Goal: Transaction & Acquisition: Purchase product/service

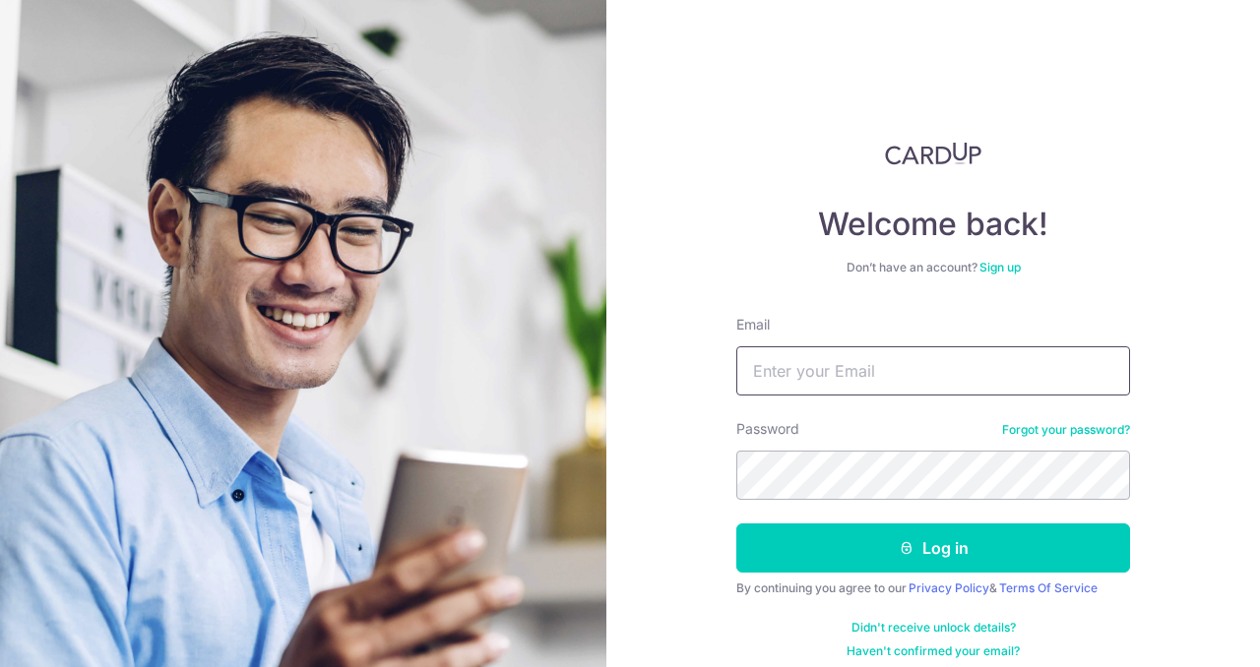
click at [692, 361] on input "Email" at bounding box center [933, 371] width 394 height 49
type input "[EMAIL_ADDRESS][DOMAIN_NAME]"
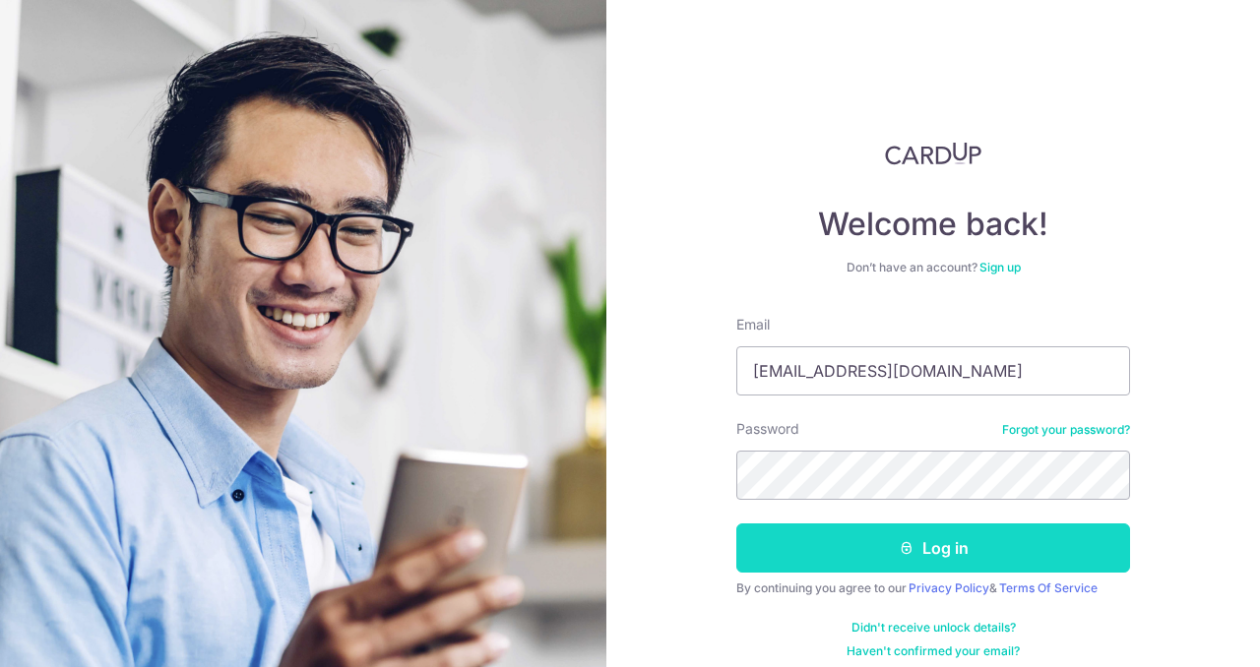
click at [692, 450] on button "Log in" at bounding box center [933, 548] width 394 height 49
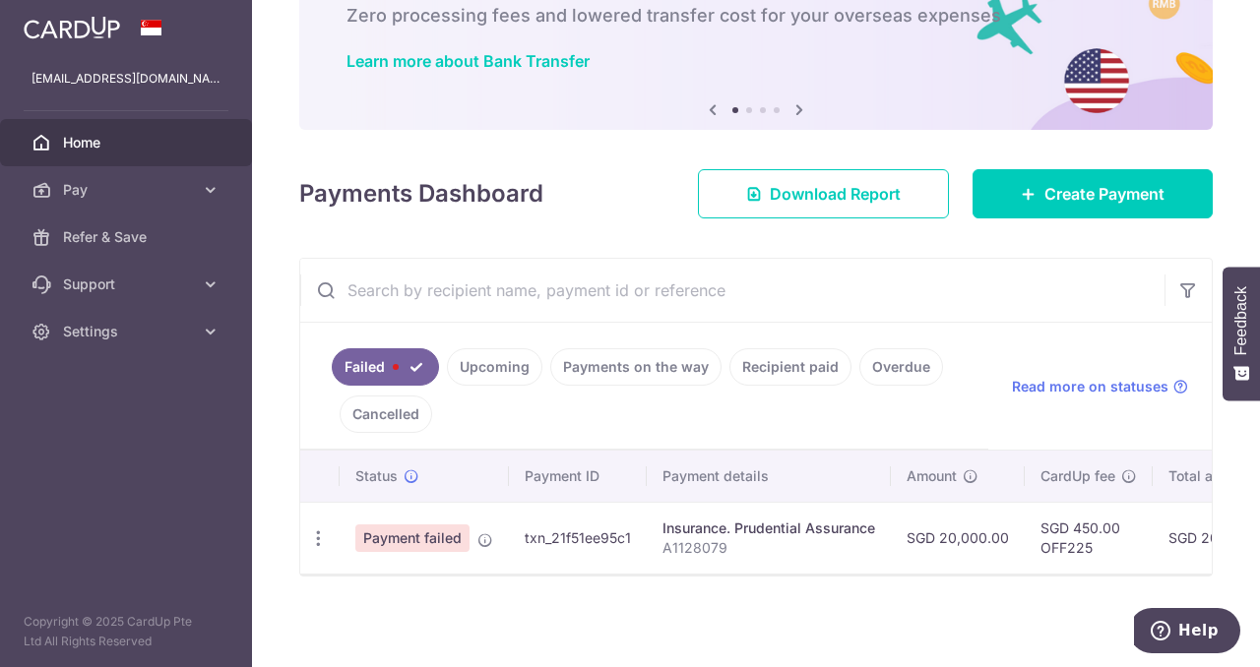
scroll to position [129, 0]
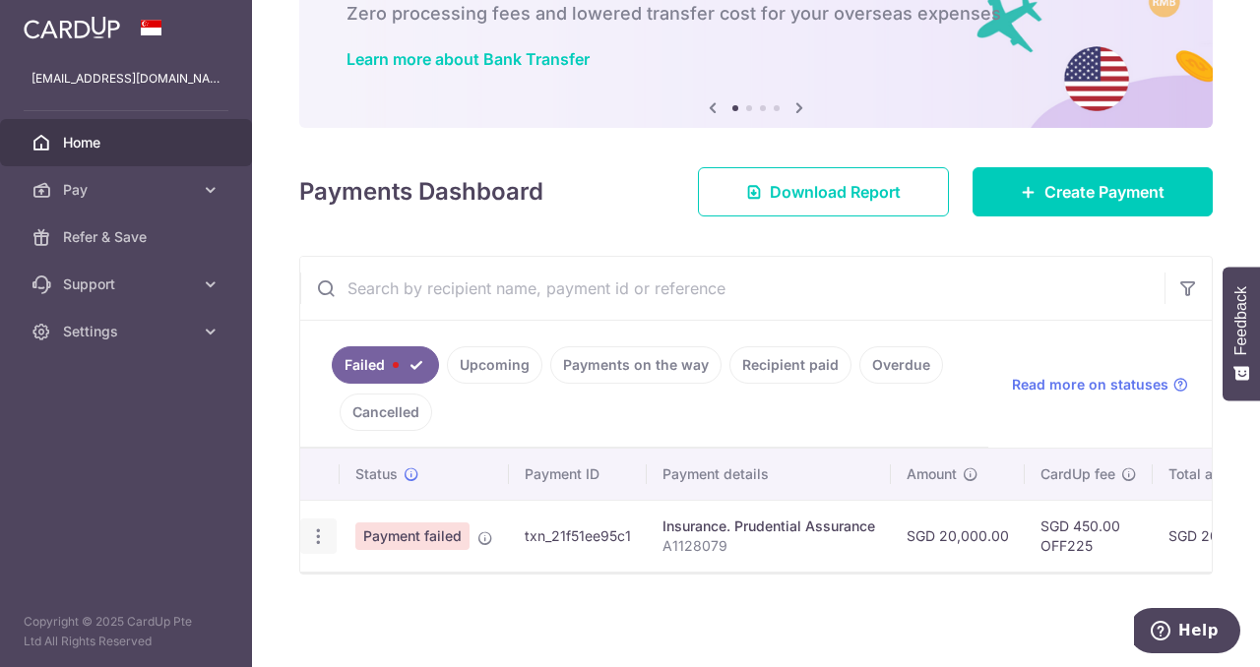
click at [319, 529] on icon "button" at bounding box center [318, 537] width 21 height 21
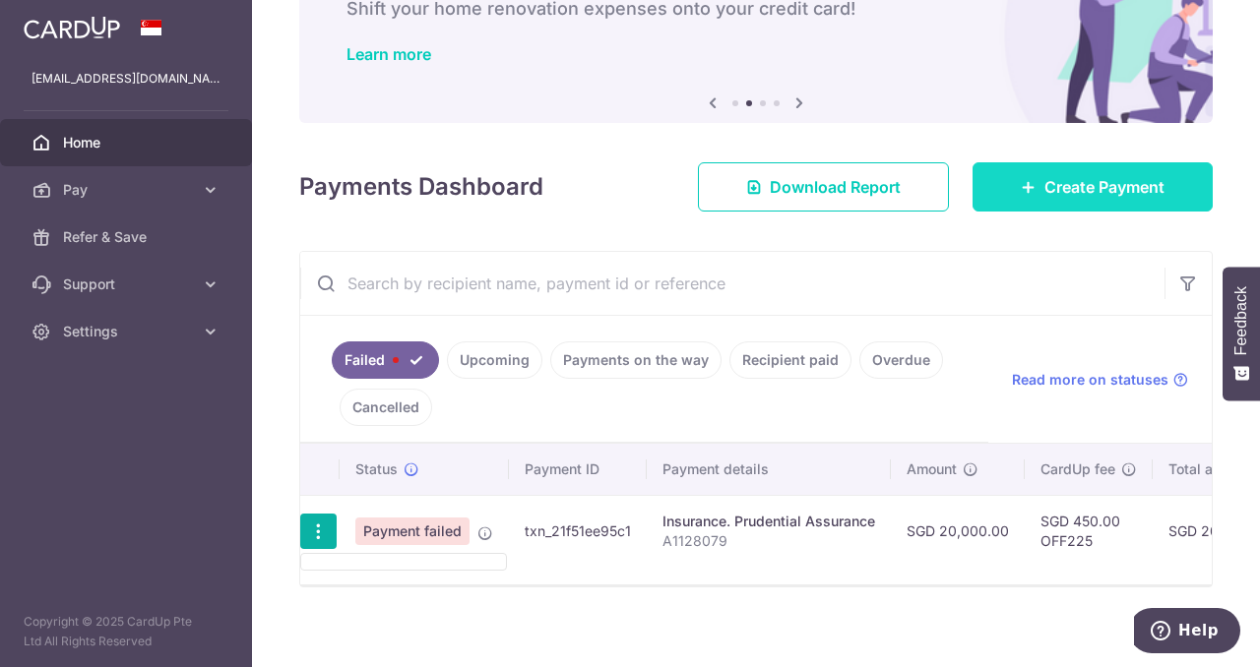
click at [1081, 186] on span "Create Payment" at bounding box center [1105, 187] width 120 height 24
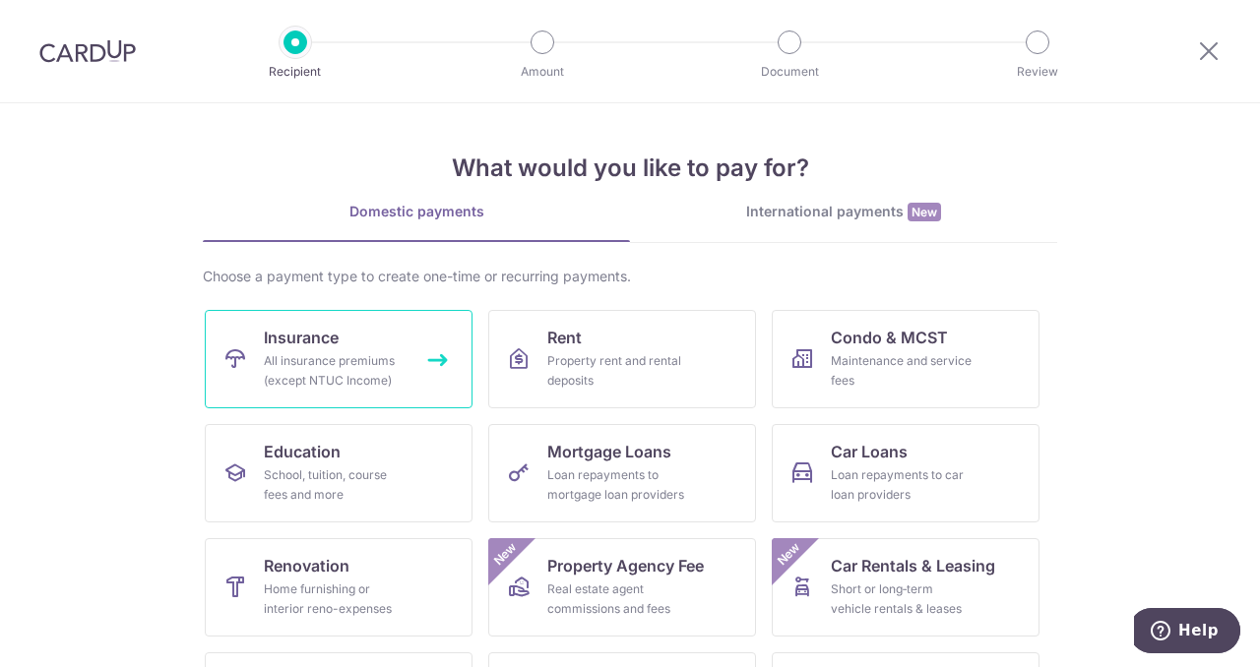
click at [357, 361] on div "All insurance premiums (except NTUC Income)" at bounding box center [335, 370] width 142 height 39
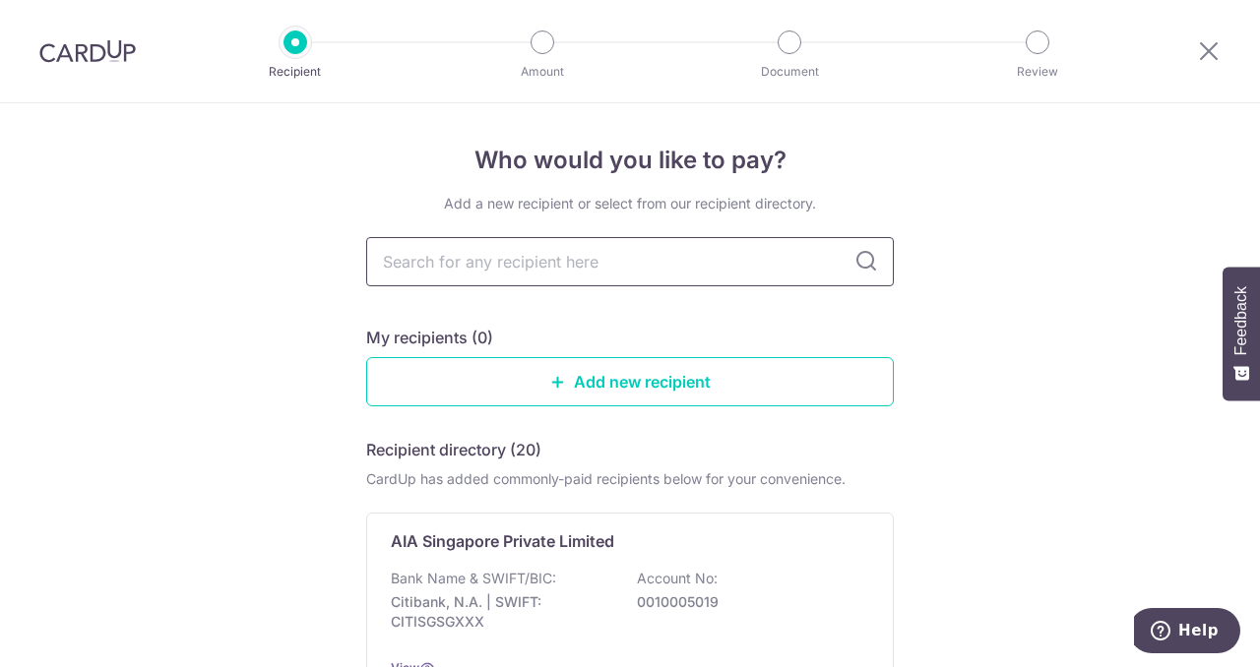
click at [554, 261] on input "text" at bounding box center [630, 261] width 528 height 49
type input "PRudential"
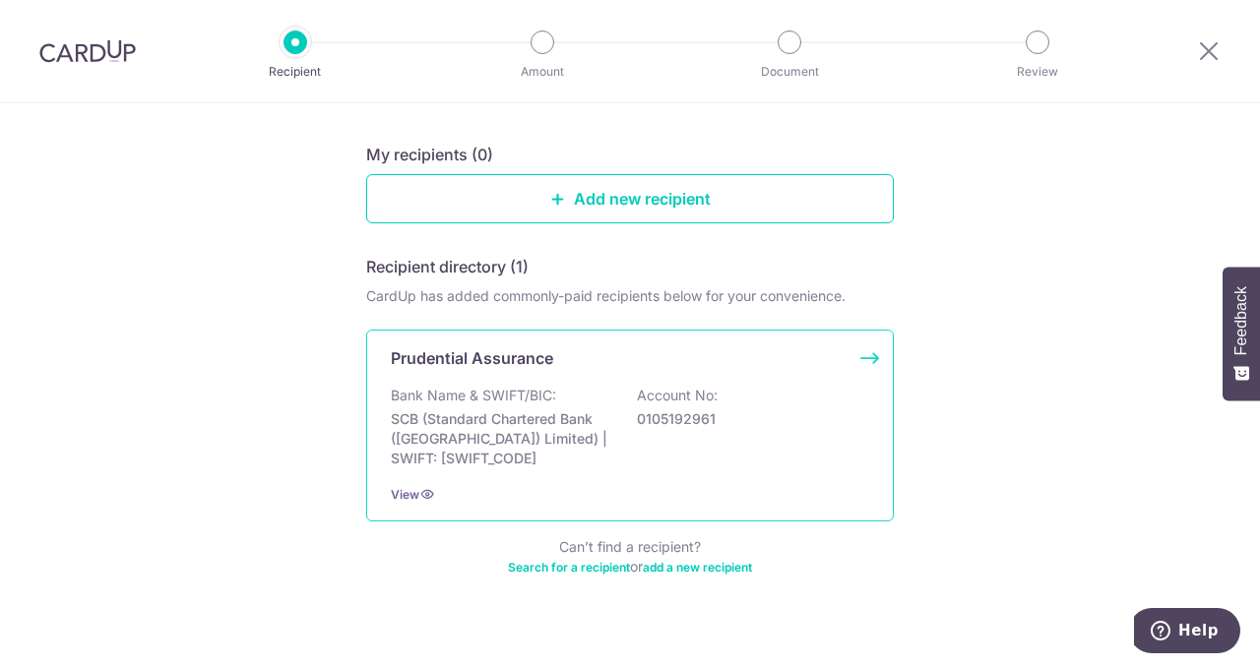
scroll to position [185, 0]
click at [764, 387] on div "Bank Name & SWIFT/BIC: SCB (Standard Chartered Bank (Singapore) Limited) | SWIF…" at bounding box center [630, 425] width 478 height 83
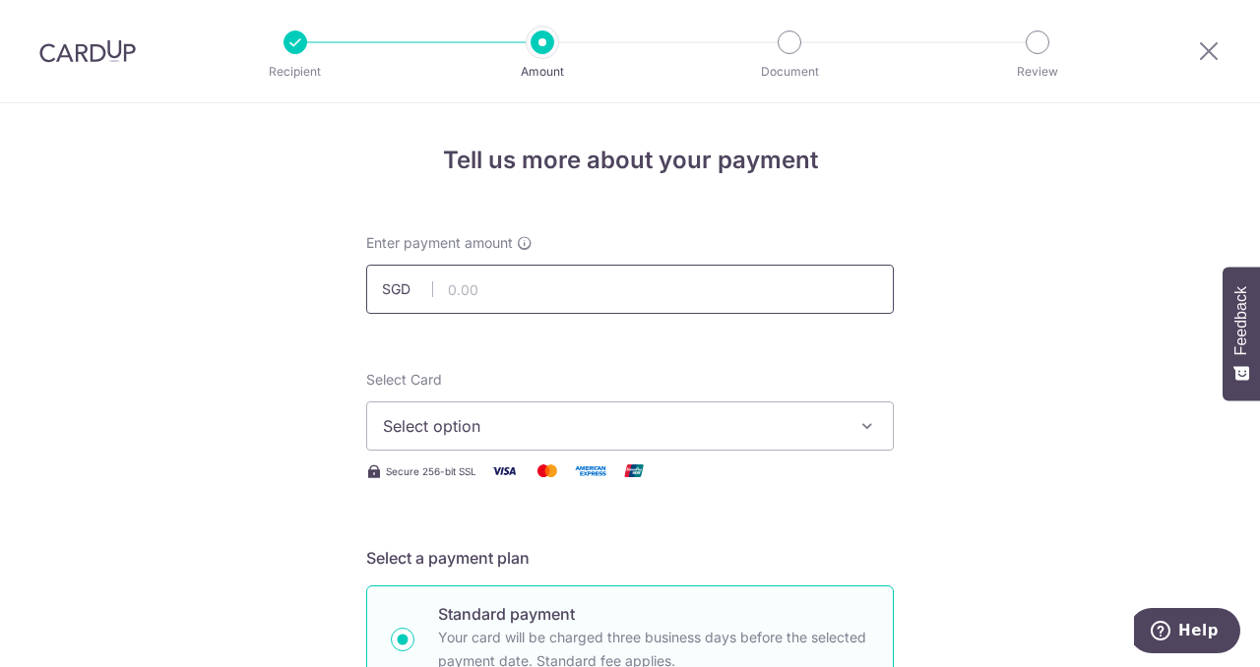
click at [599, 285] on input "text" at bounding box center [630, 289] width 528 height 49
type input "20,000.00"
click at [509, 430] on span "Select option" at bounding box center [612, 426] width 459 height 24
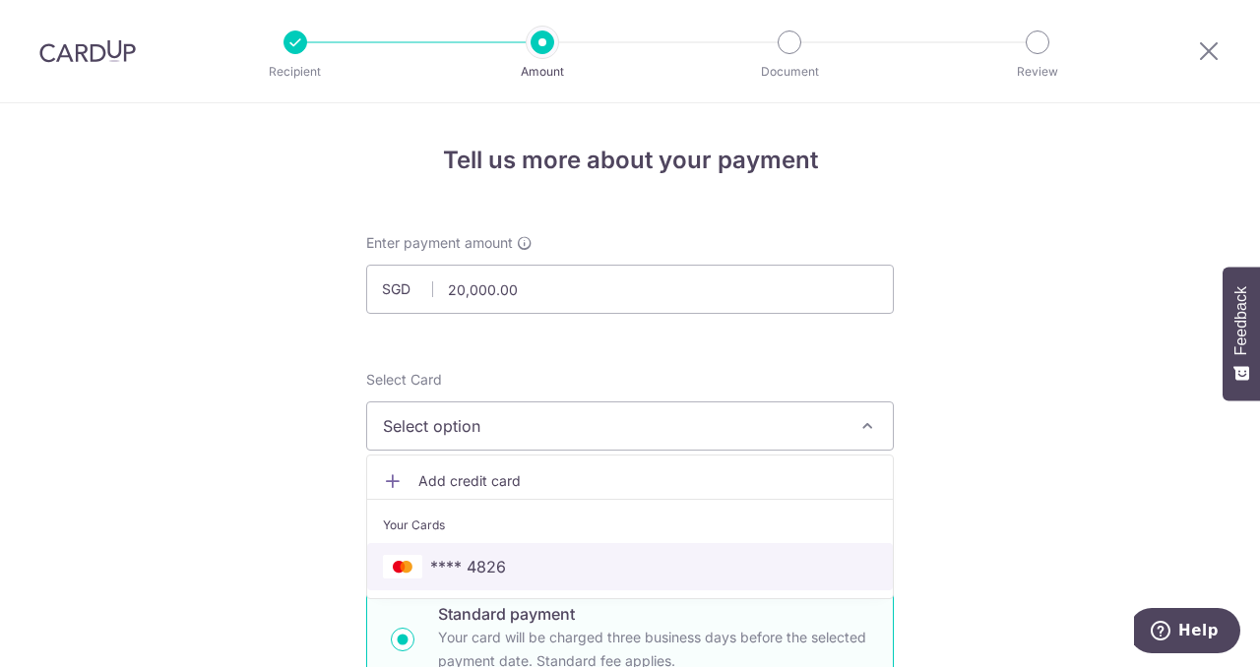
click at [506, 560] on span "**** 4826" at bounding box center [630, 567] width 494 height 24
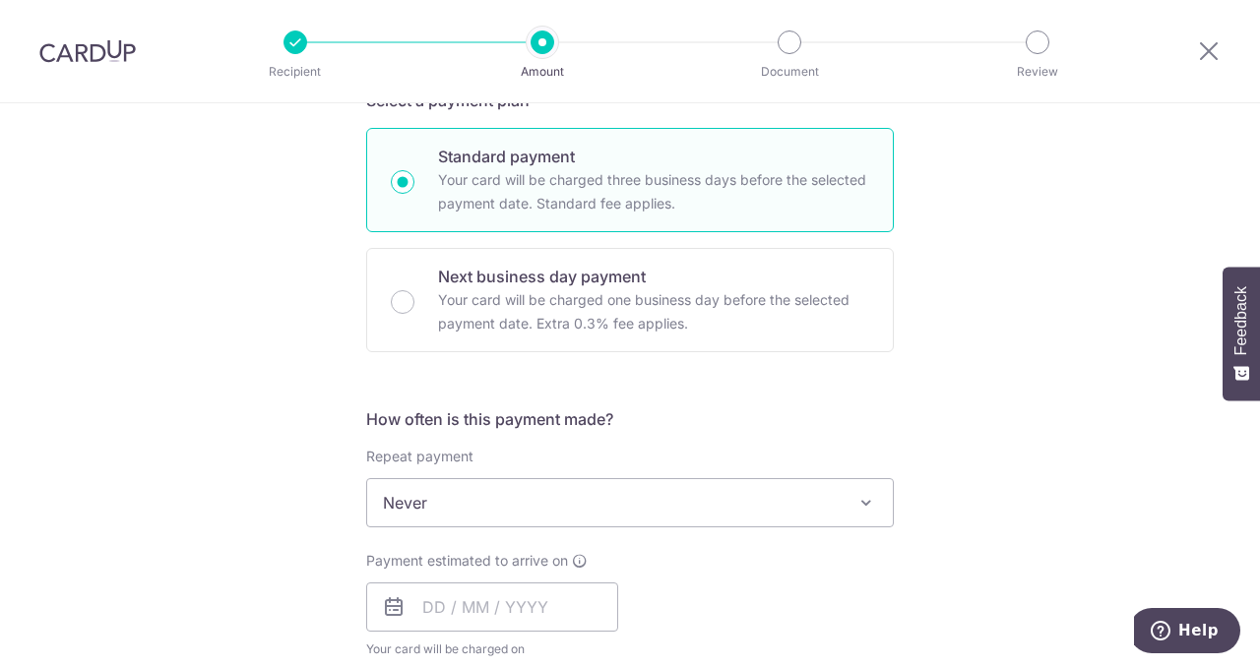
scroll to position [557, 0]
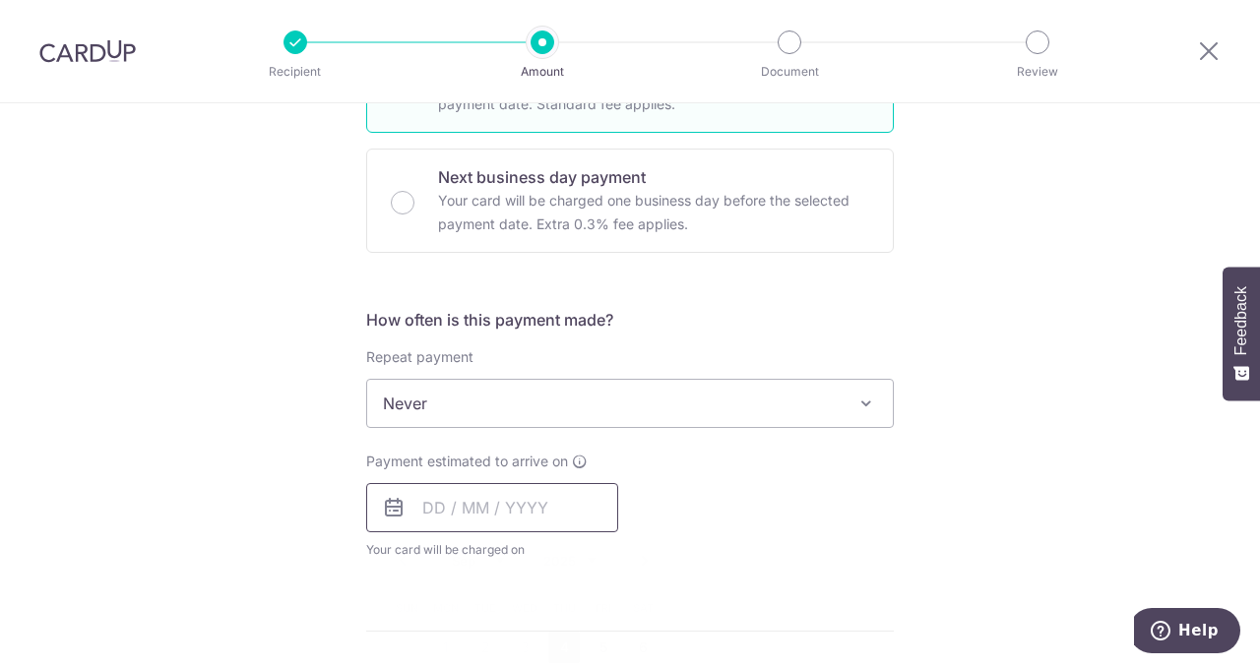
click at [427, 507] on input "text" at bounding box center [492, 507] width 252 height 49
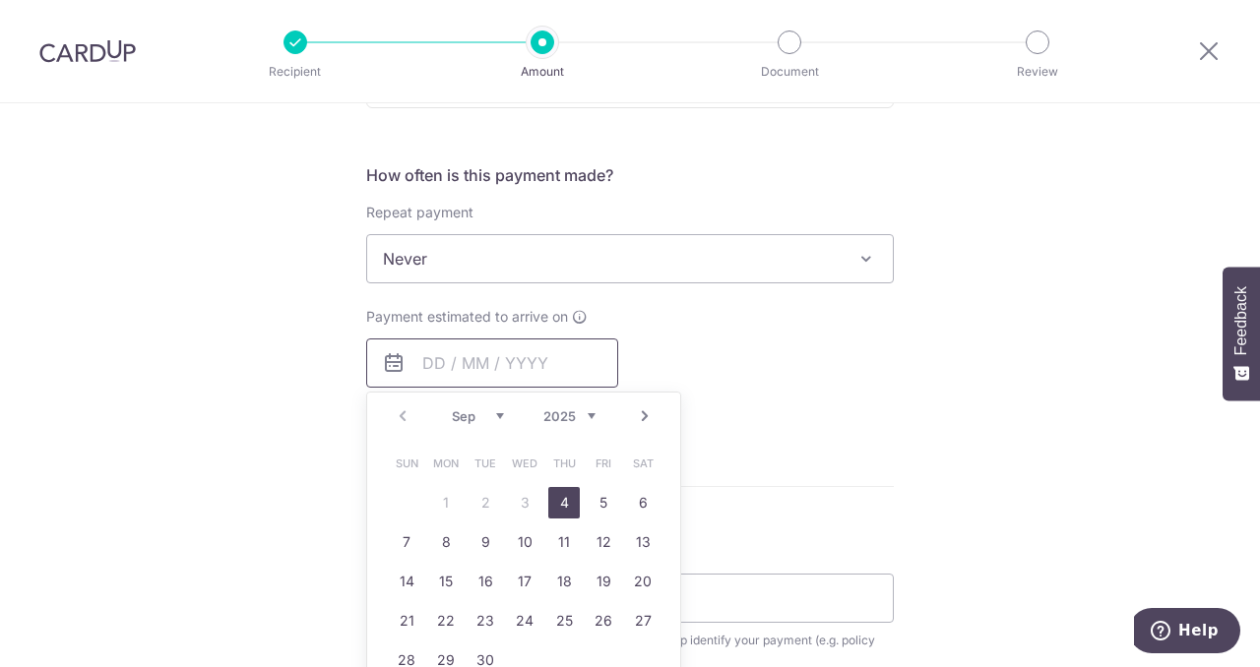
scroll to position [704, 0]
click at [565, 497] on link "4" at bounding box center [564, 501] width 32 height 32
type input "04/09/2025"
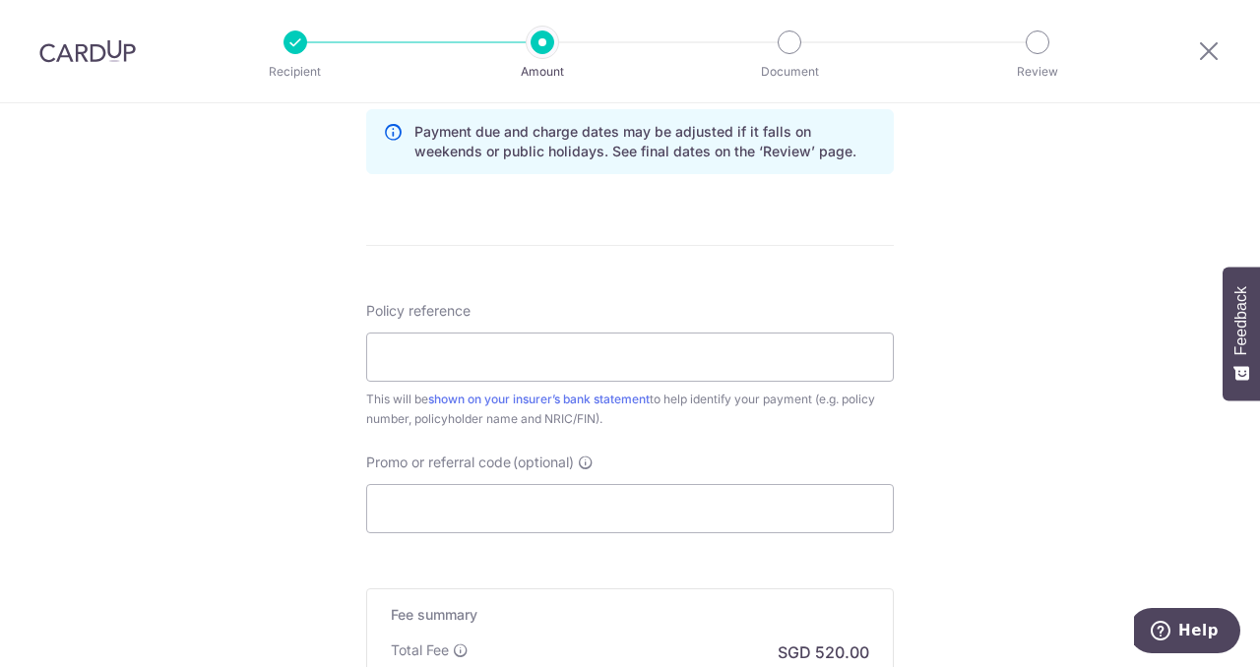
scroll to position [1026, 0]
click at [663, 351] on input "Policy reference" at bounding box center [630, 355] width 528 height 49
type input "A1128079"
click at [520, 501] on input "Promo or referral code (optional)" at bounding box center [630, 506] width 528 height 49
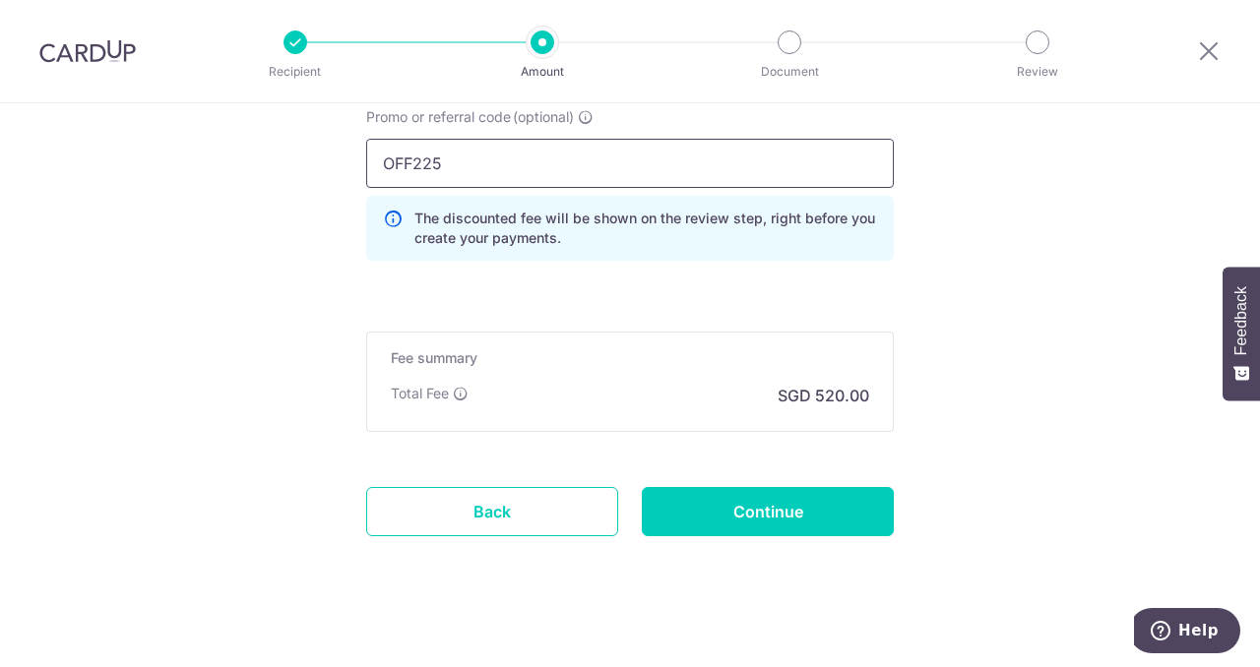
scroll to position [1380, 0]
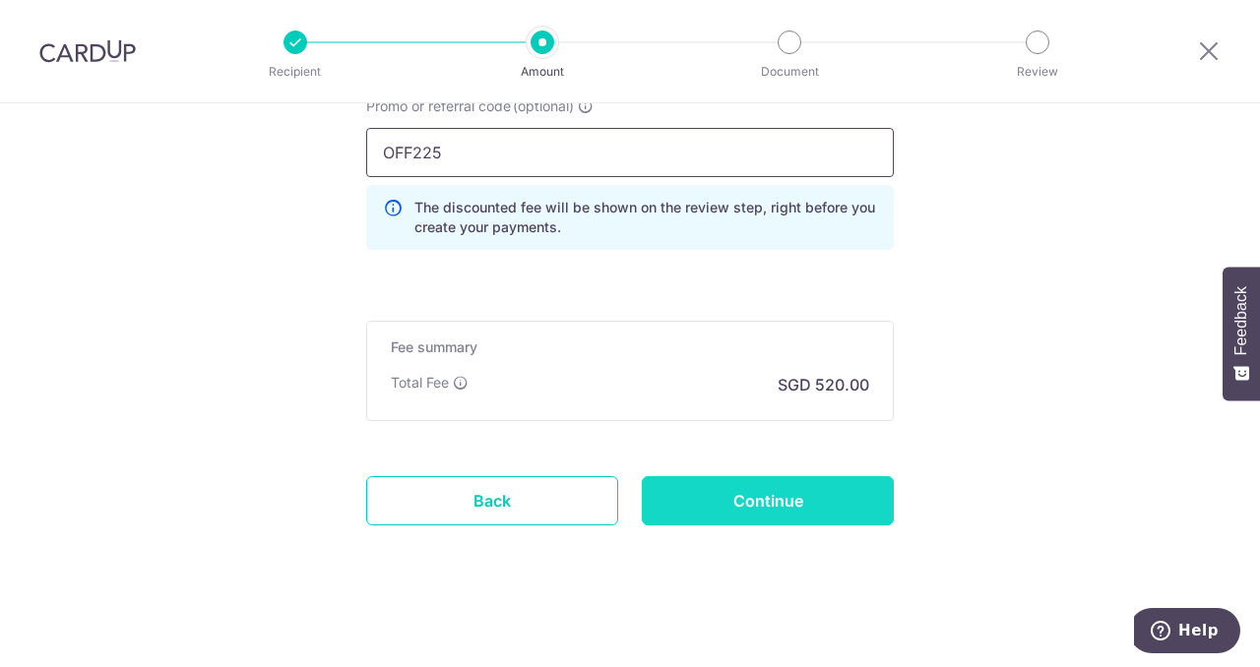
type input "OFF225"
click at [816, 498] on input "Continue" at bounding box center [768, 500] width 252 height 49
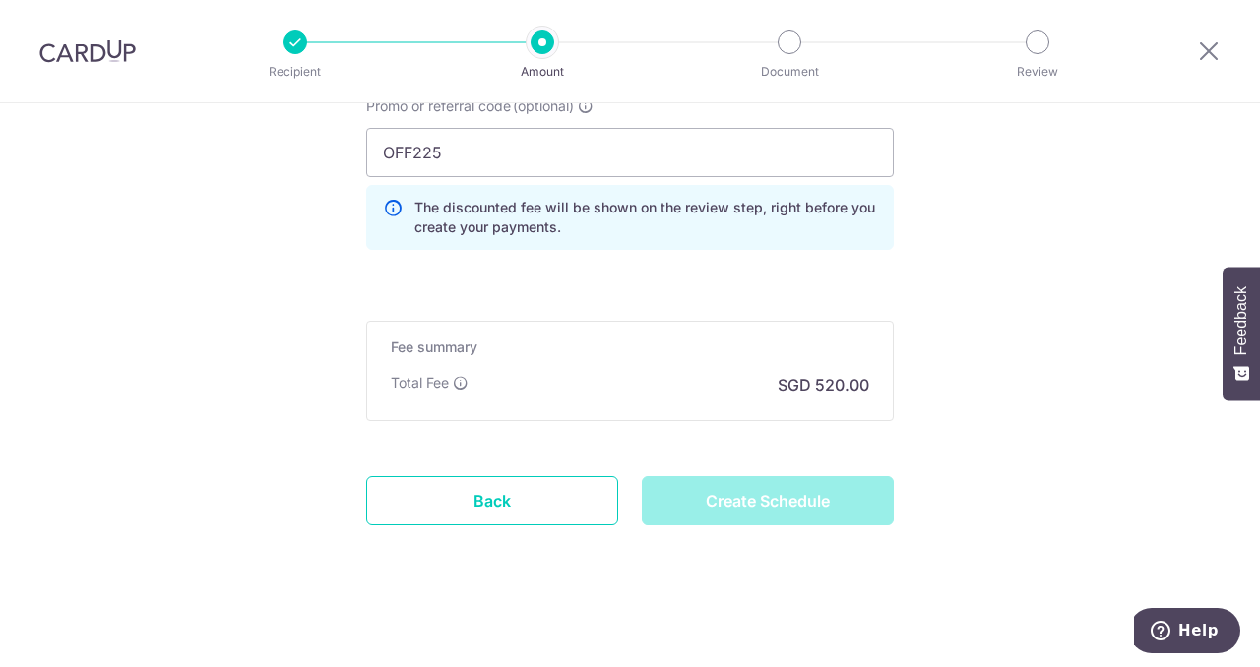
type input "Create Schedule"
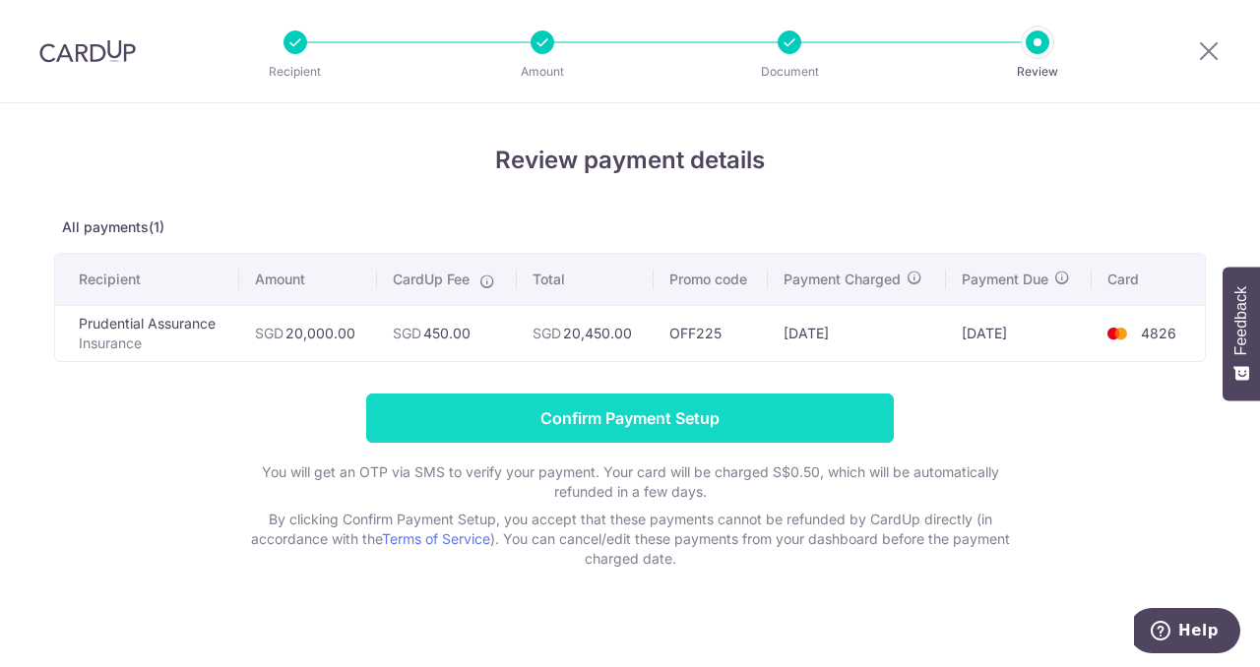
click at [625, 409] on input "Confirm Payment Setup" at bounding box center [630, 418] width 528 height 49
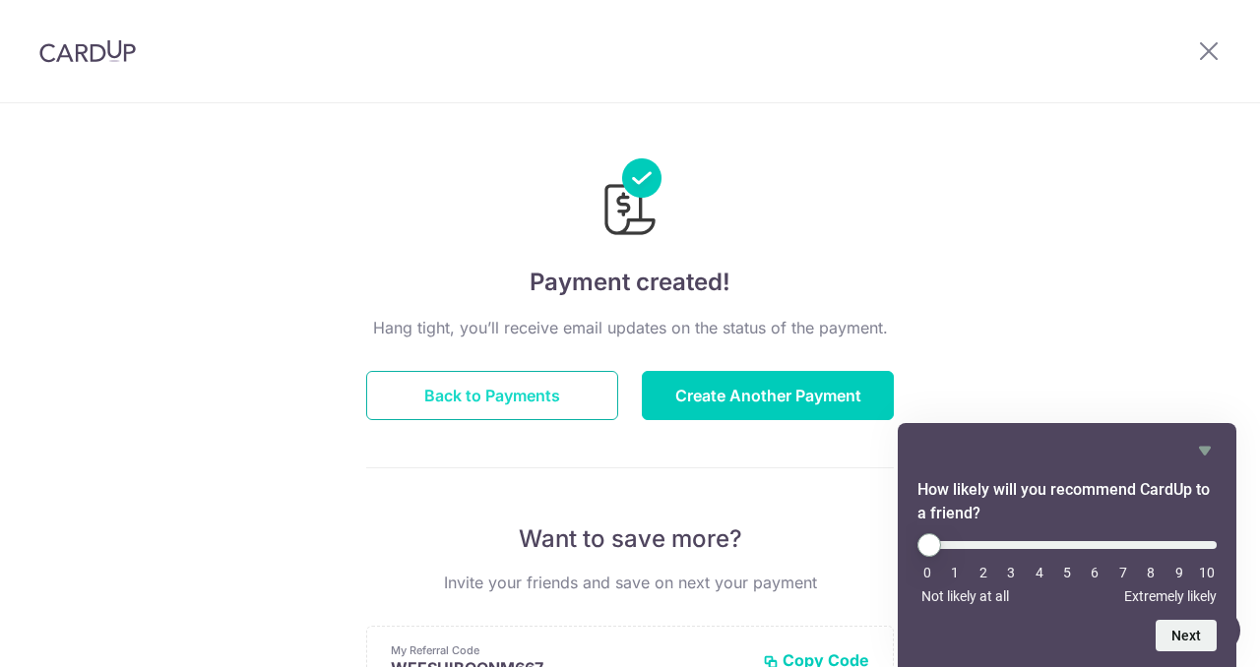
click at [492, 394] on button "Back to Payments" at bounding box center [492, 395] width 252 height 49
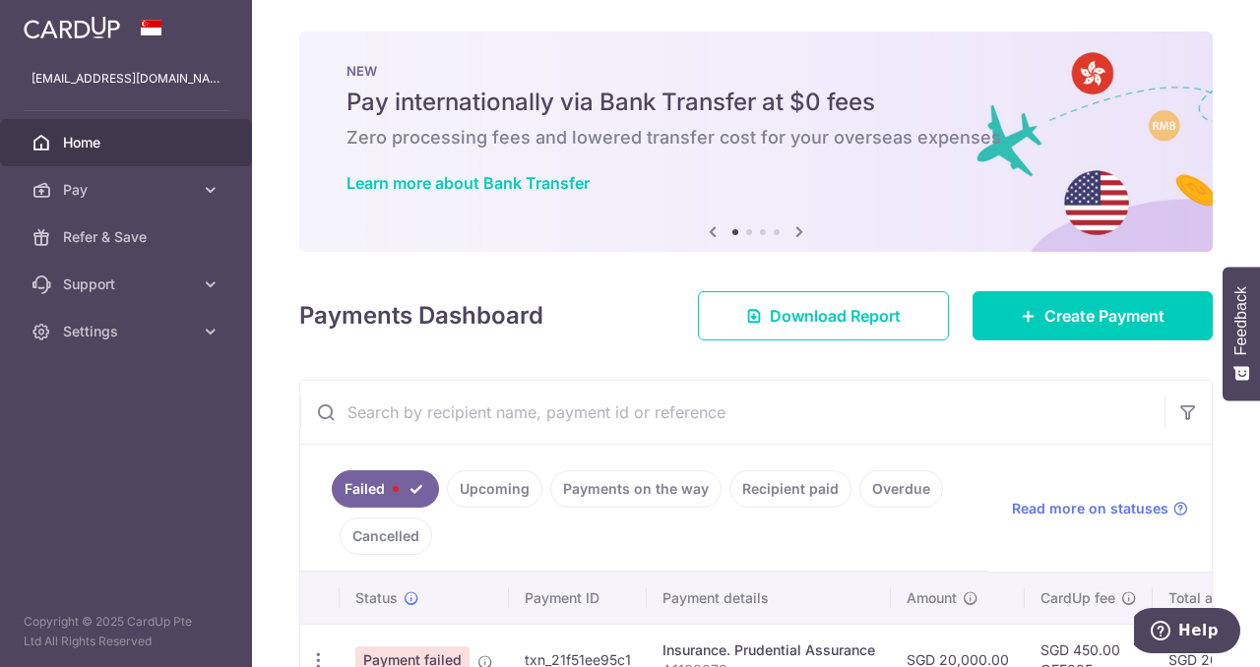
click at [492, 394] on input "text" at bounding box center [732, 412] width 864 height 63
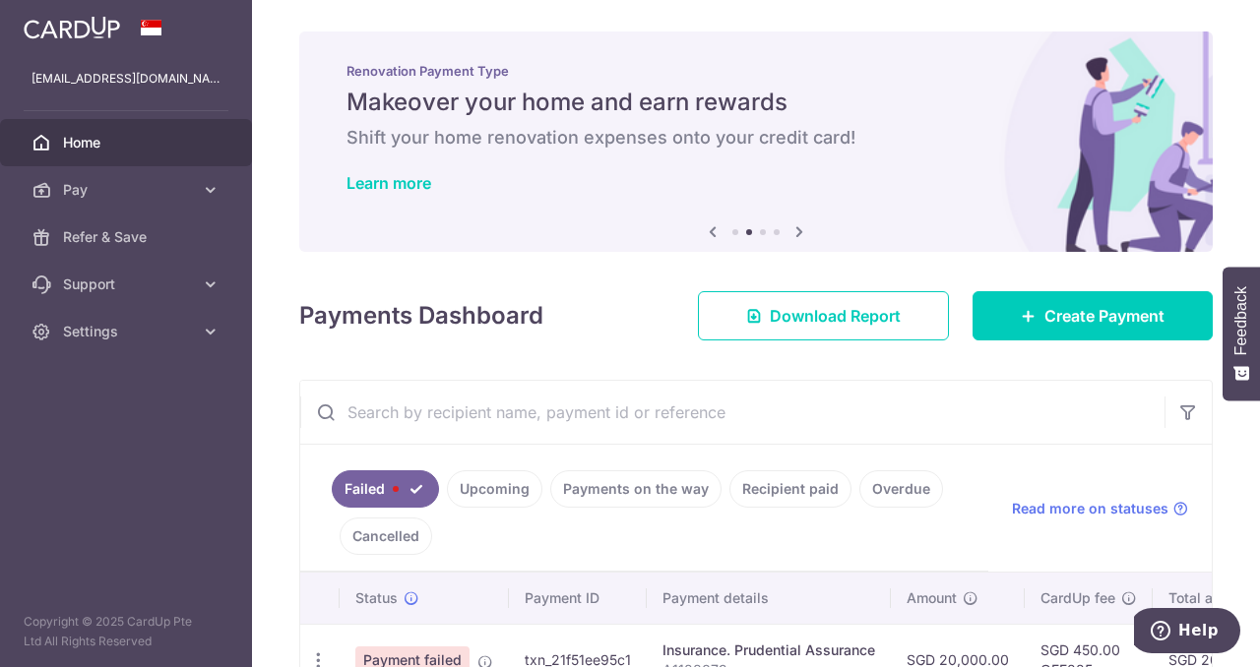
click at [492, 394] on input "text" at bounding box center [732, 412] width 864 height 63
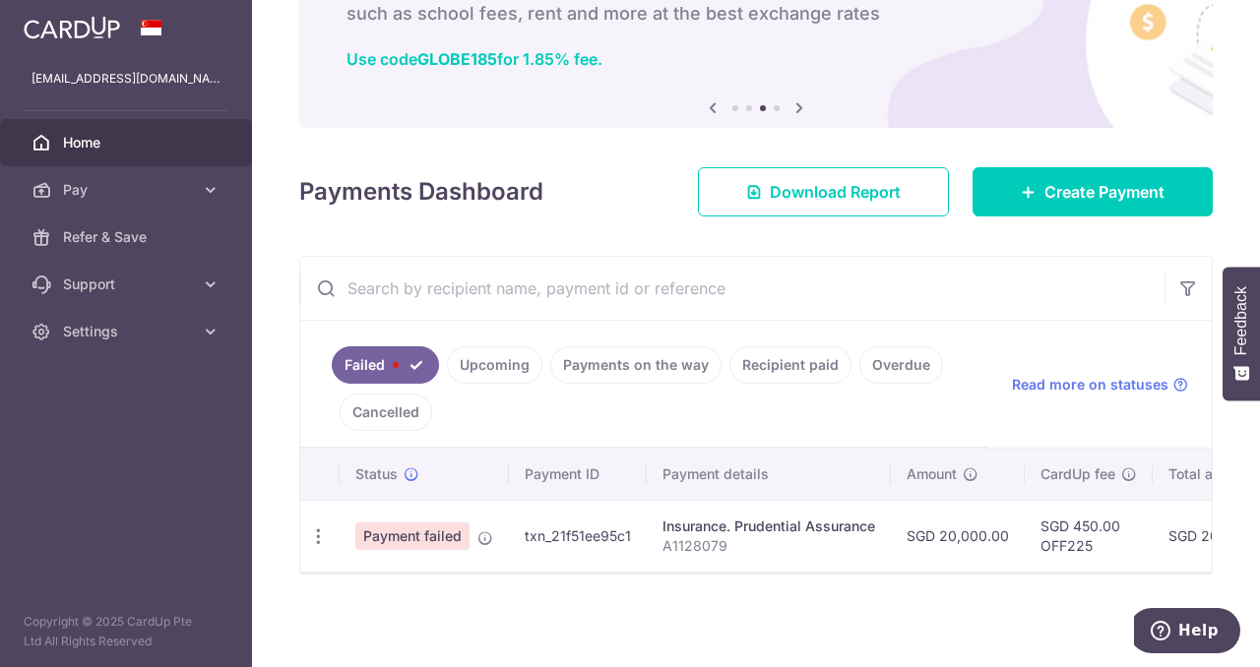
scroll to position [125, 0]
click at [505, 367] on link "Upcoming" at bounding box center [494, 365] width 95 height 37
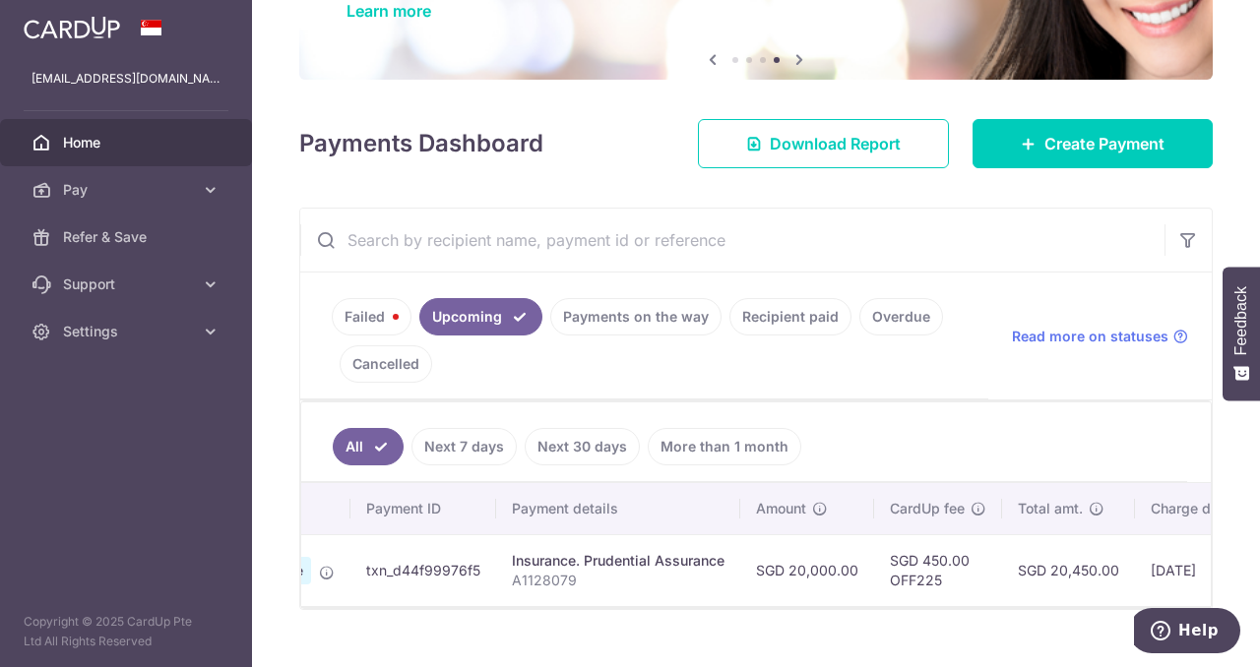
scroll to position [0, 0]
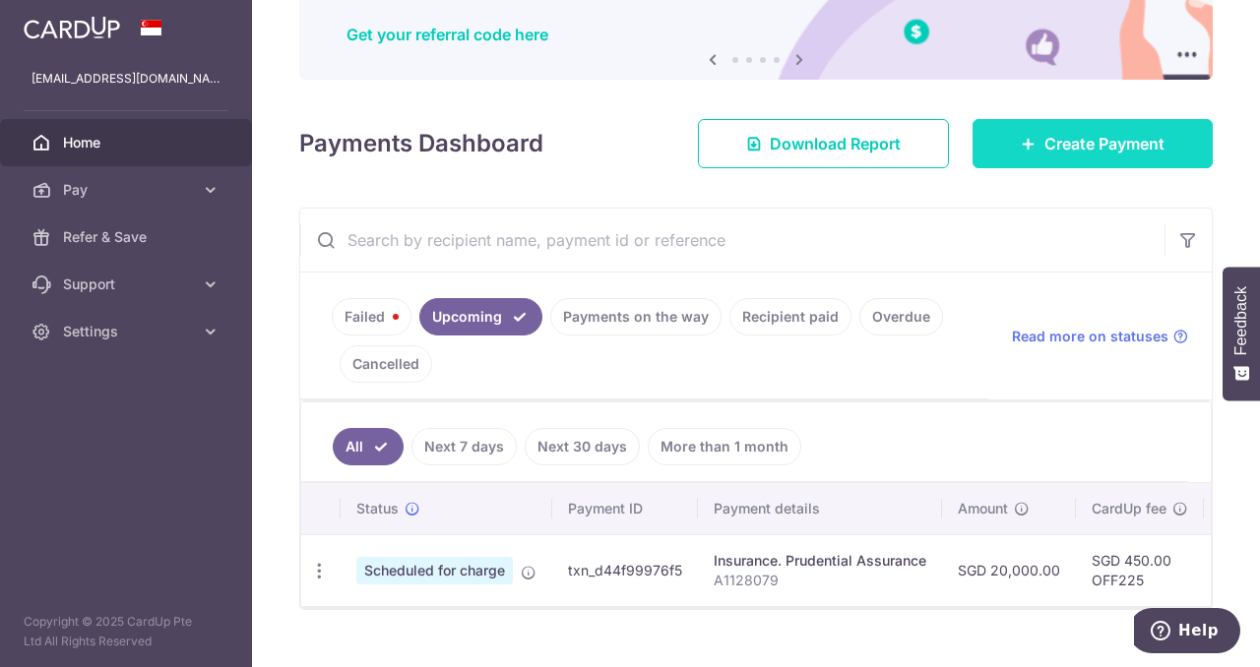
click at [1094, 145] on span "Create Payment" at bounding box center [1105, 144] width 120 height 24
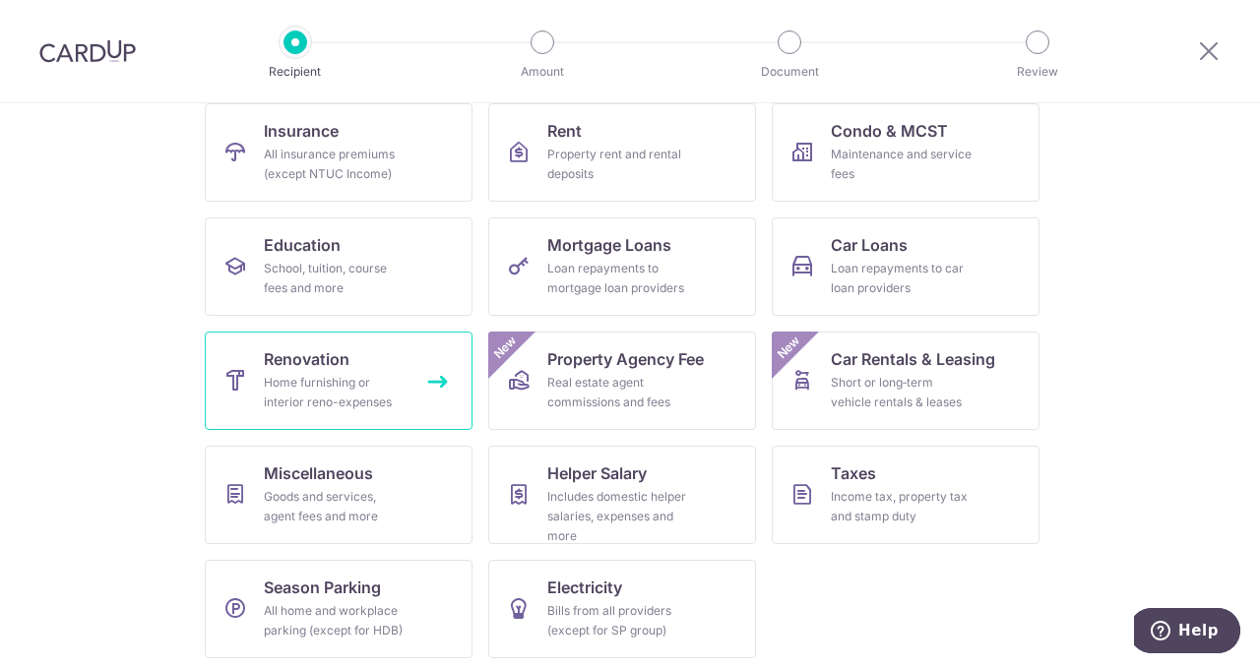
scroll to position [213, 0]
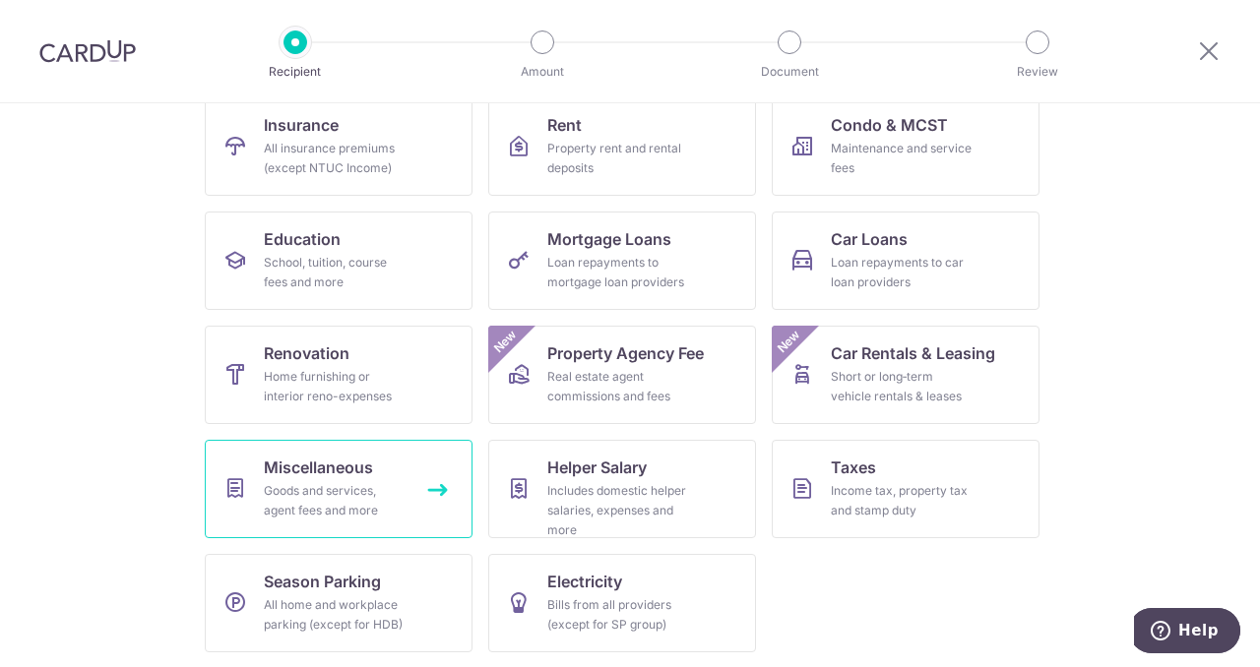
click at [358, 495] on div "Goods and services, agent fees and more" at bounding box center [335, 500] width 142 height 39
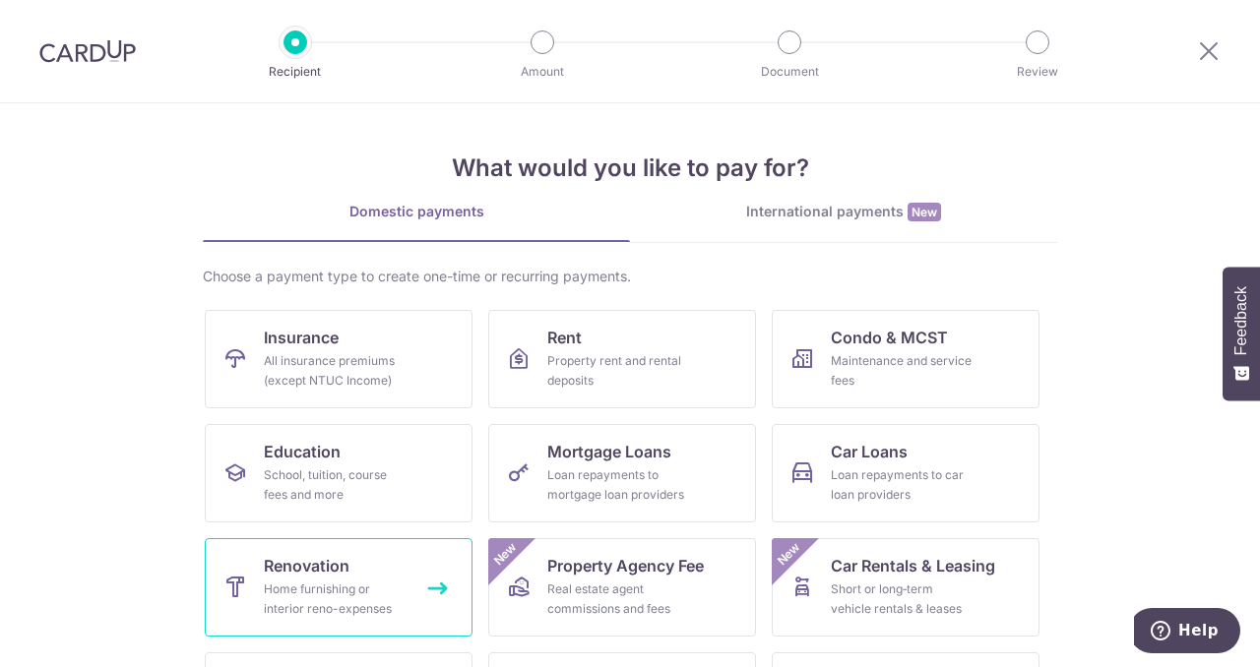
click at [396, 590] on div "Home furnishing or interior reno-expenses" at bounding box center [335, 599] width 142 height 39
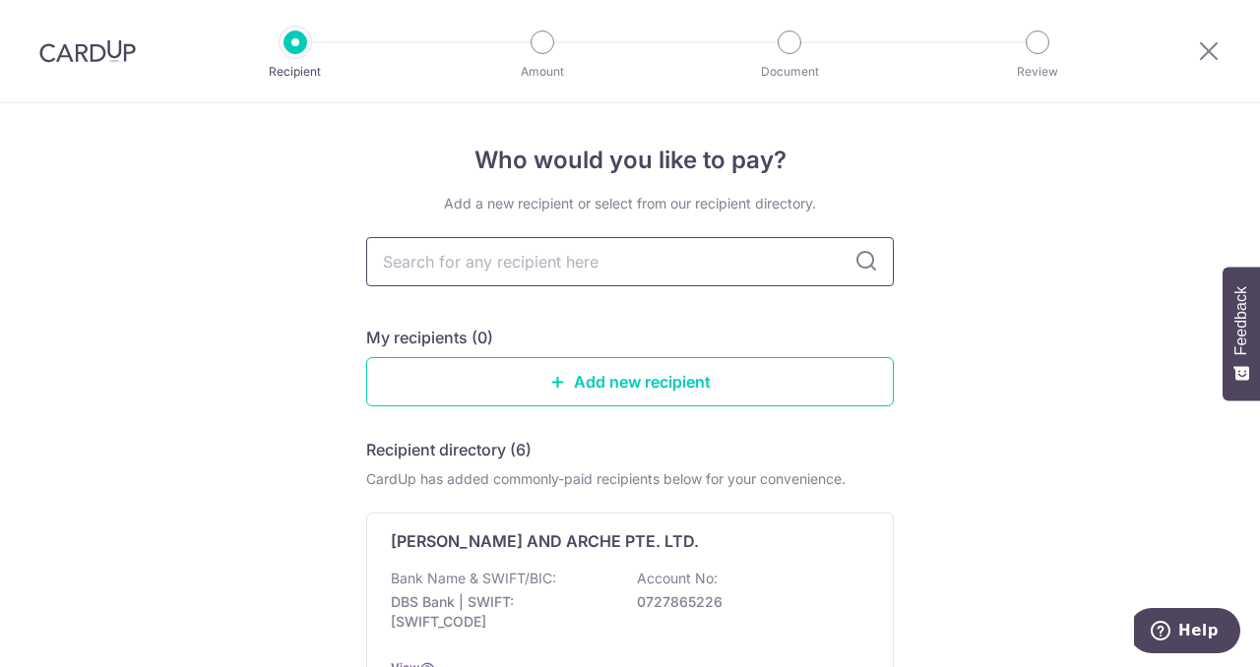
click at [577, 266] on input "text" at bounding box center [630, 261] width 528 height 49
type input "[PERSON_NAME]"
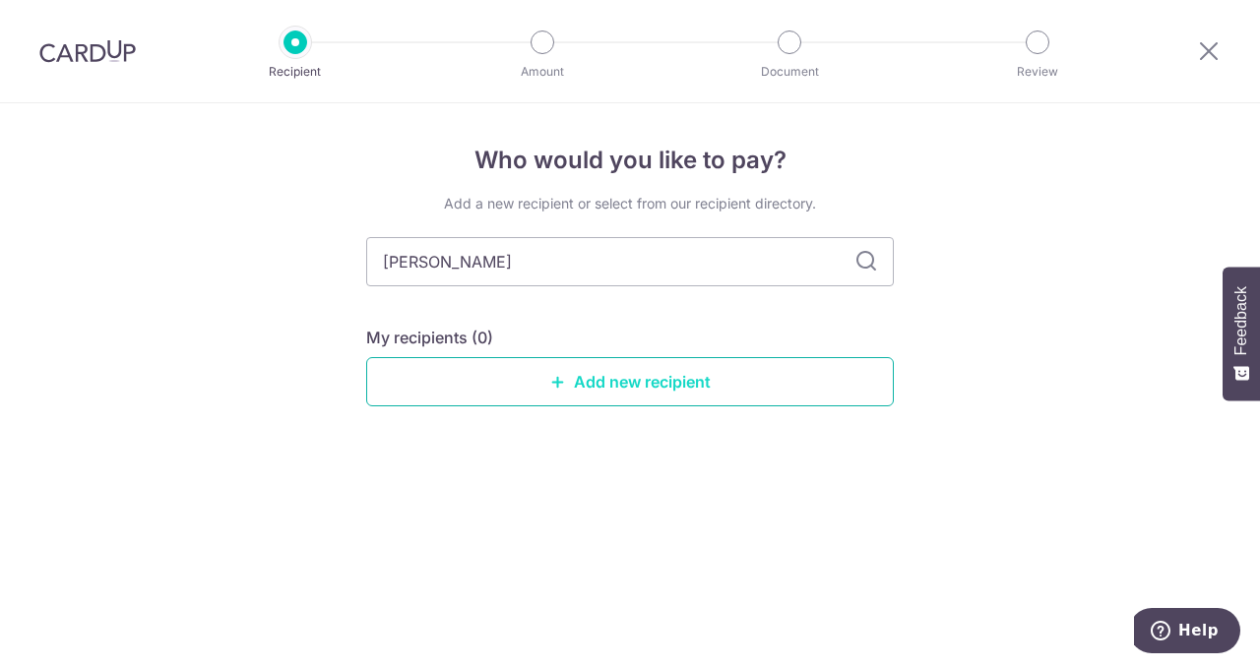
click at [688, 376] on link "Add new recipient" at bounding box center [630, 381] width 528 height 49
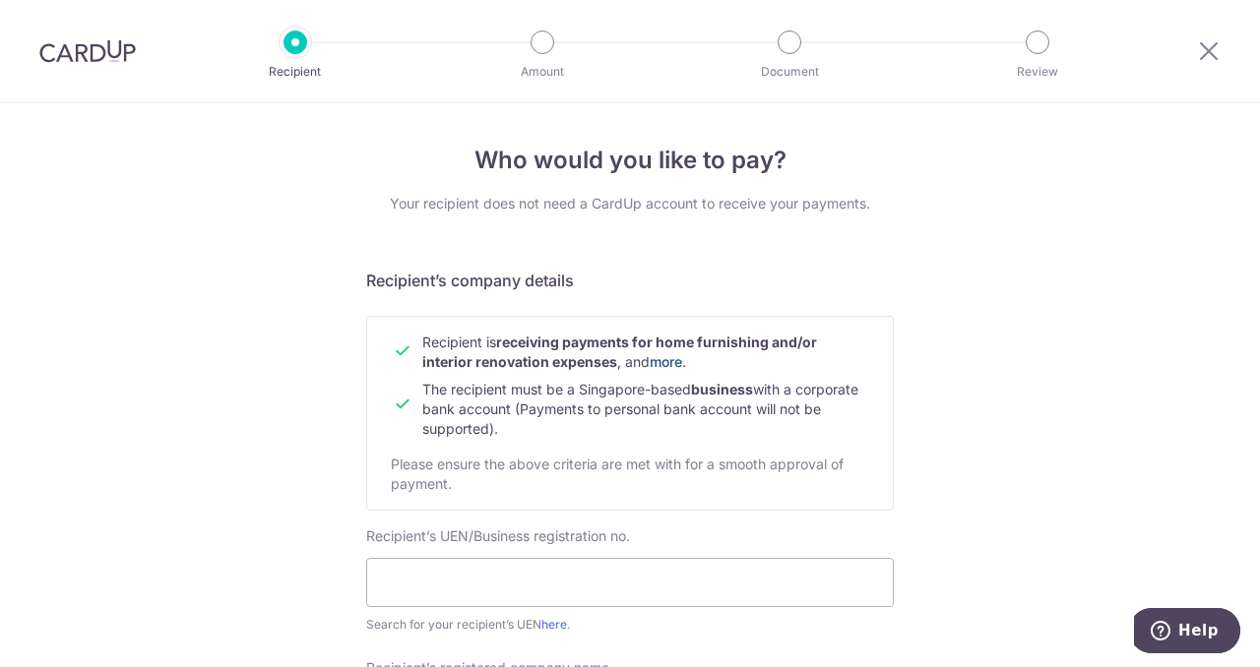
click at [673, 360] on link "more" at bounding box center [666, 361] width 32 height 17
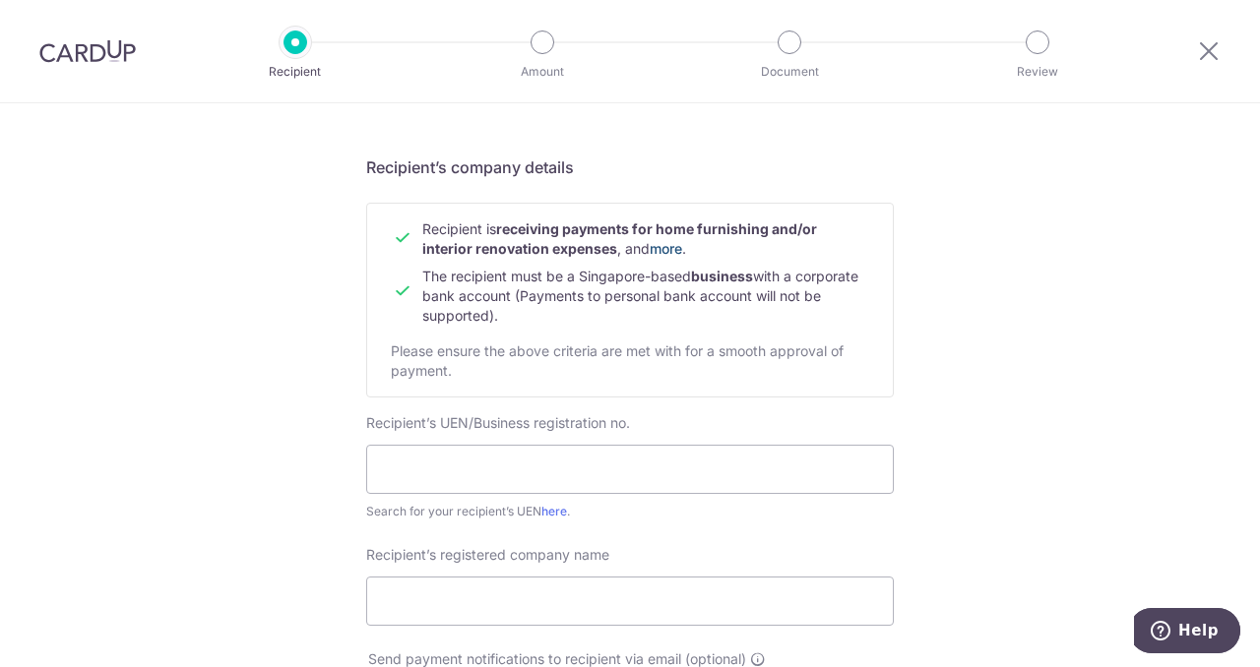
scroll to position [118, 0]
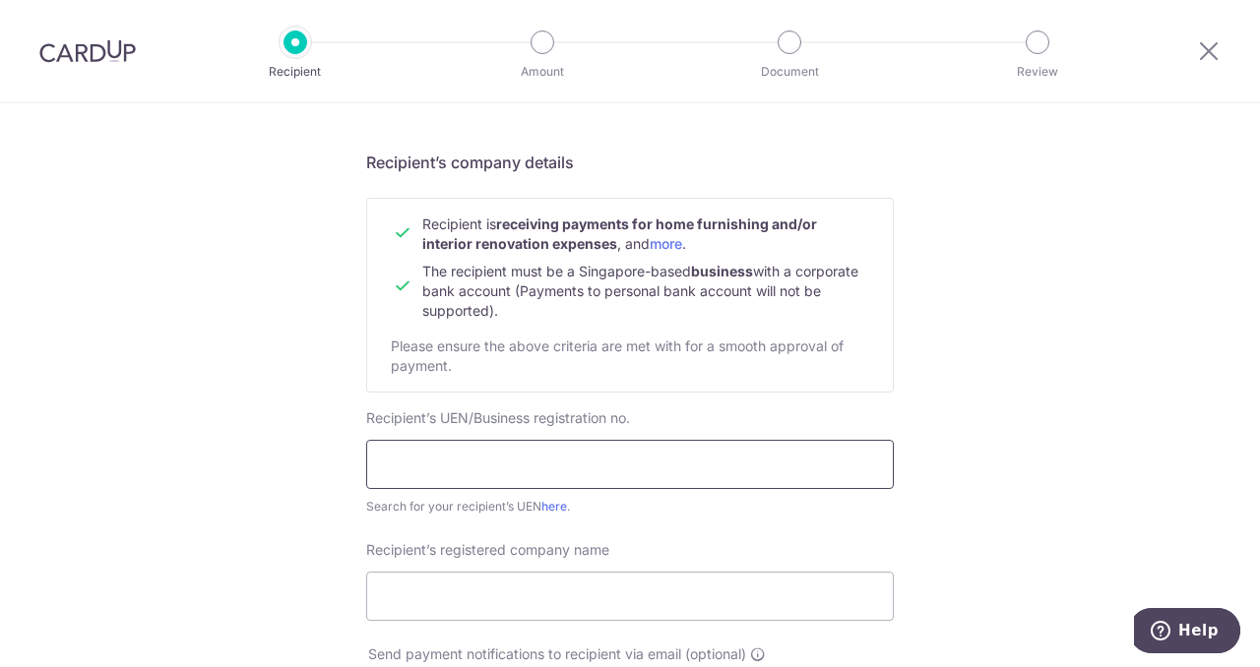
click at [585, 451] on input "text" at bounding box center [630, 464] width 528 height 49
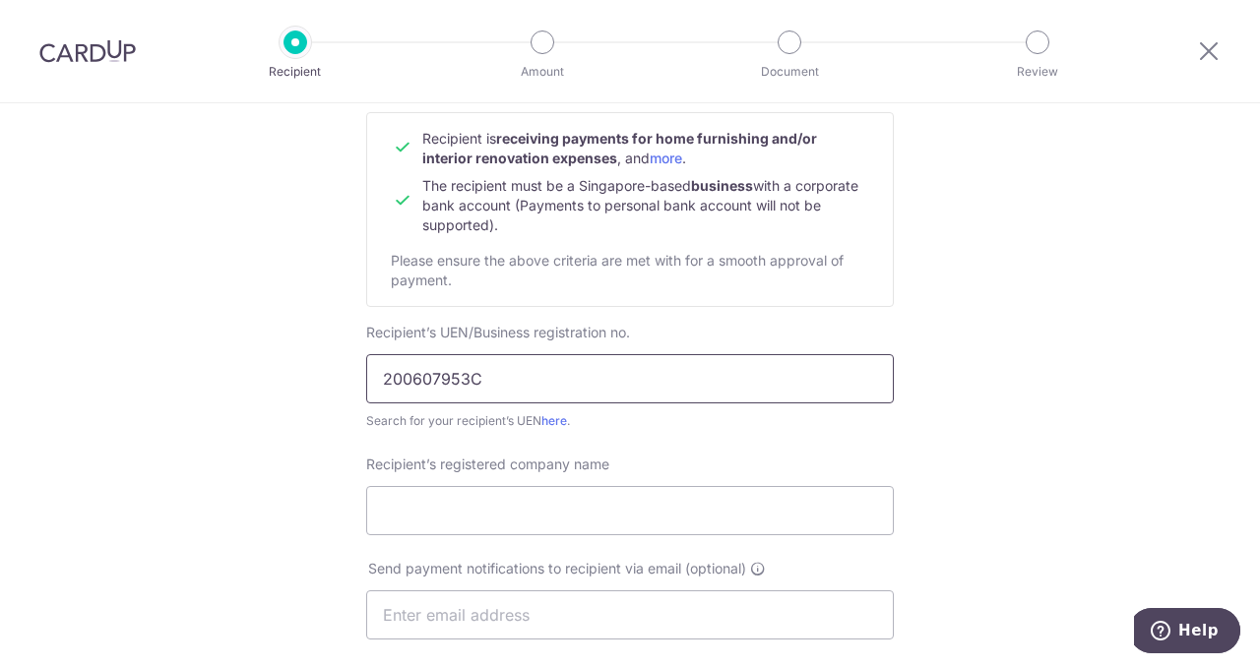
scroll to position [205, 0]
type input "200607953C"
click at [570, 505] on input "Recipient’s registered company name" at bounding box center [630, 509] width 528 height 49
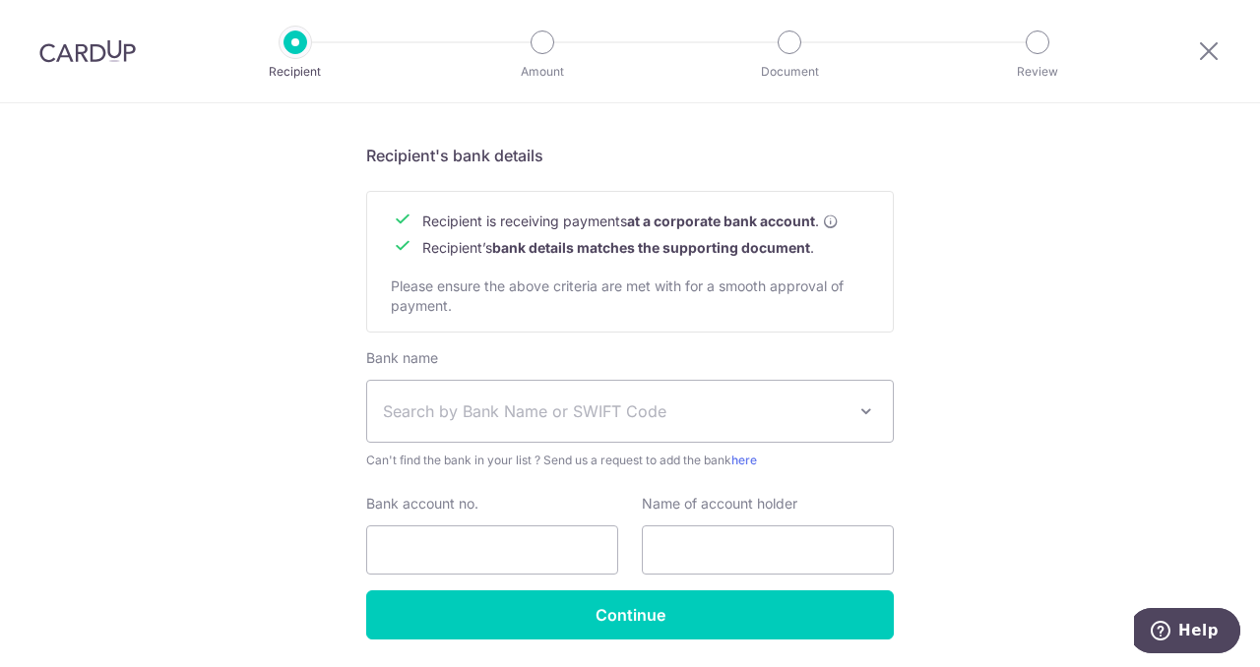
scroll to position [854, 0]
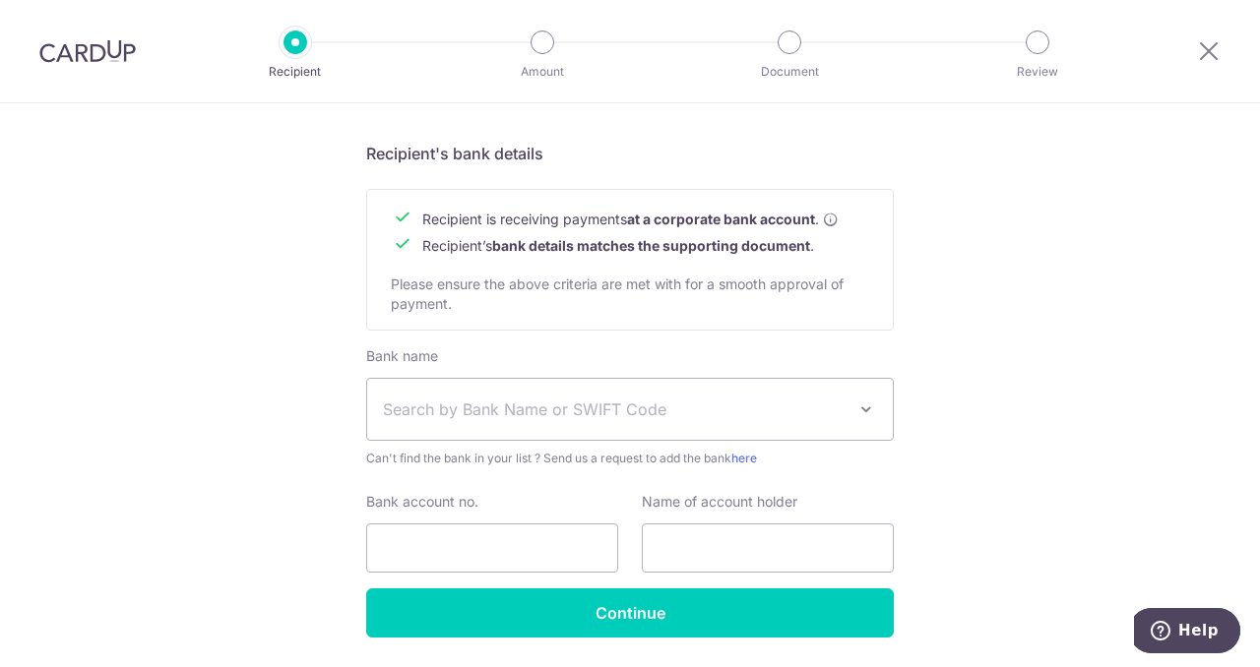
type input "TAI HEE ENGINEERING TRADING PTE LTD"
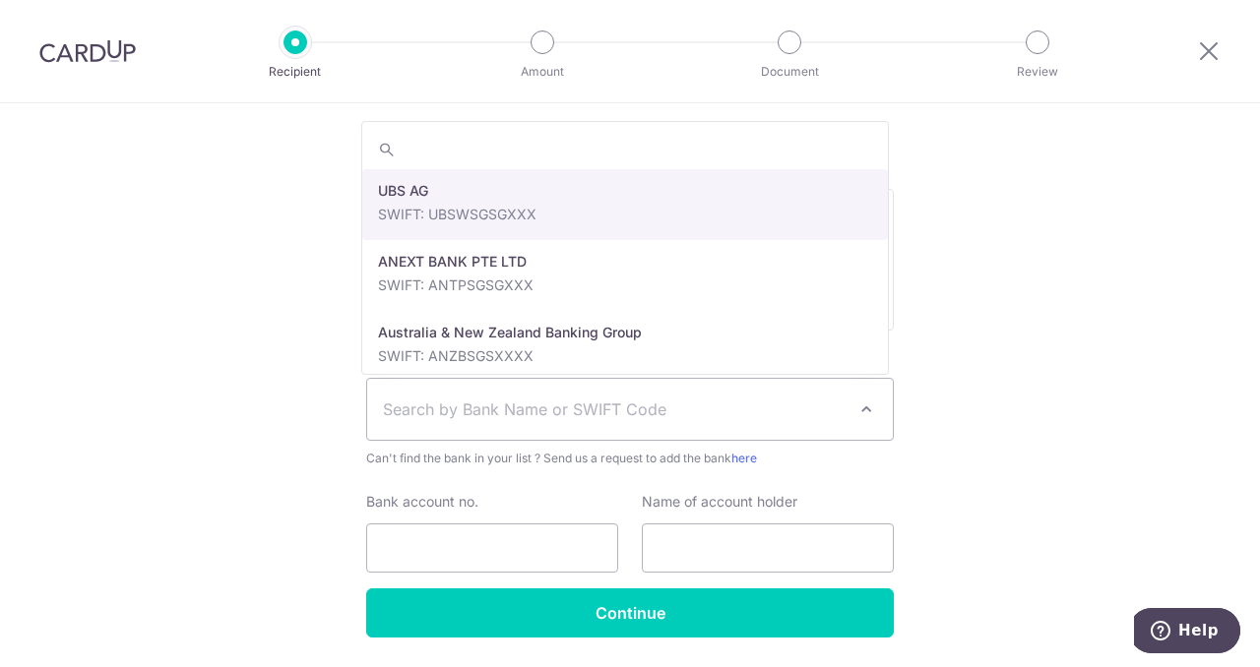
click at [697, 401] on span "Search by Bank Name or SWIFT Code" at bounding box center [614, 410] width 463 height 24
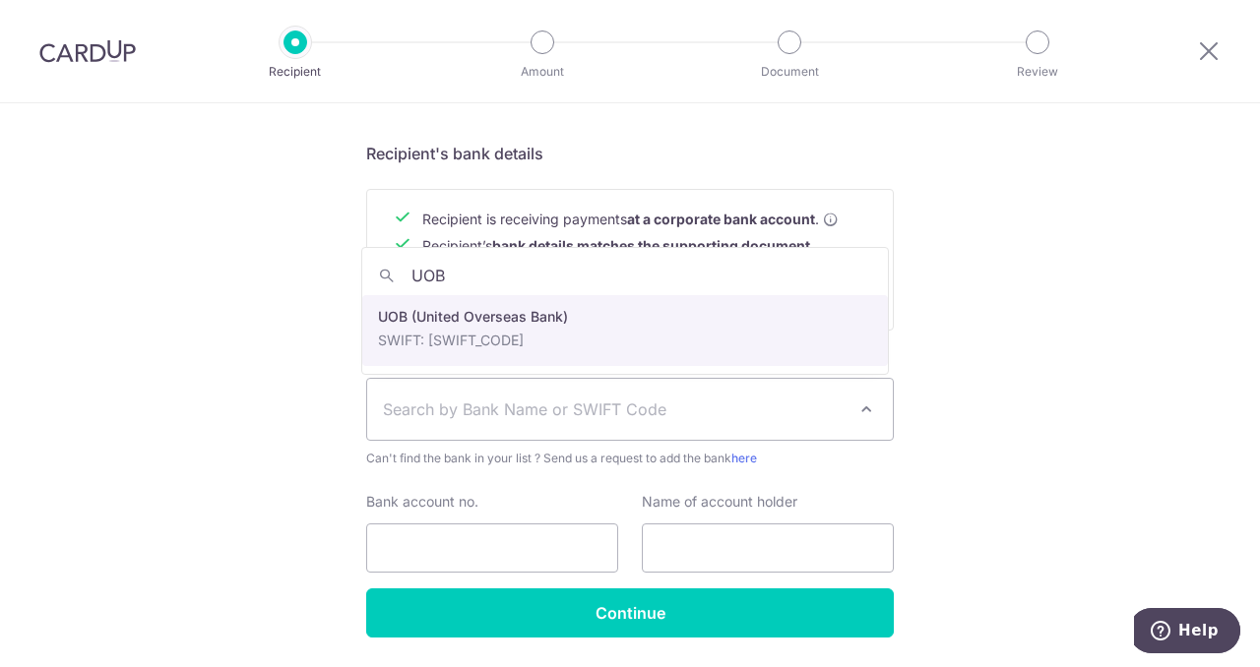
type input "UOB"
select select "18"
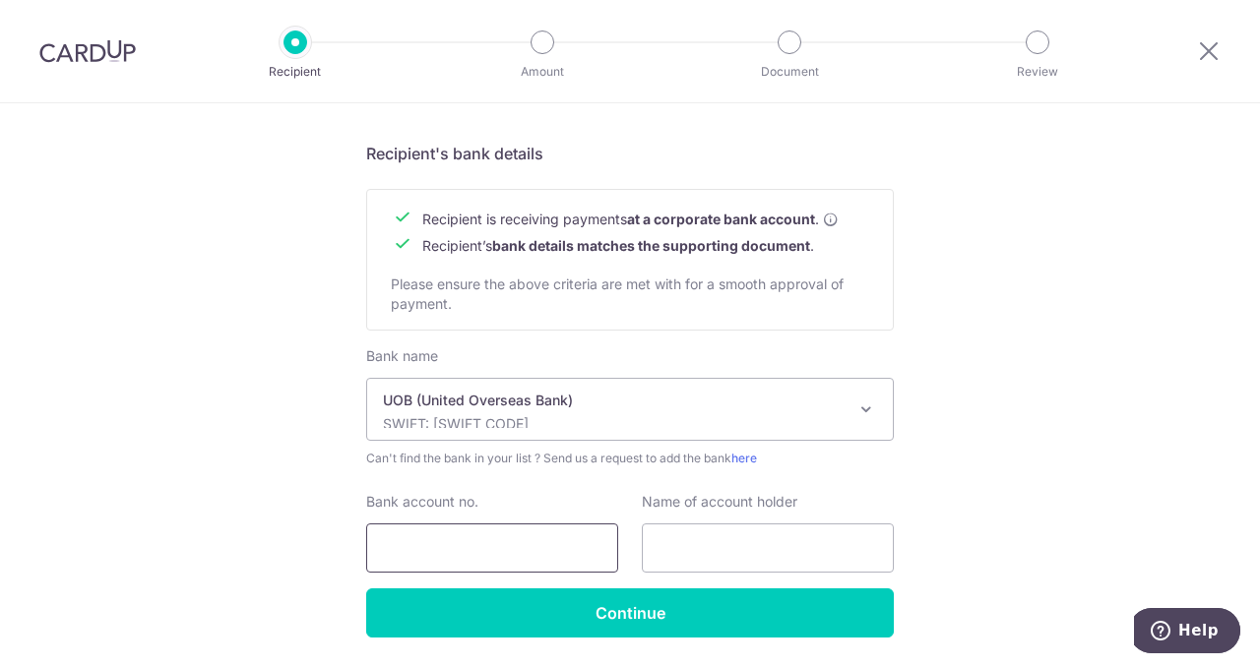
click at [505, 548] on input "Bank account no." at bounding box center [492, 548] width 252 height 49
type input "3183007384"
click at [695, 554] on input "text" at bounding box center [768, 548] width 252 height 49
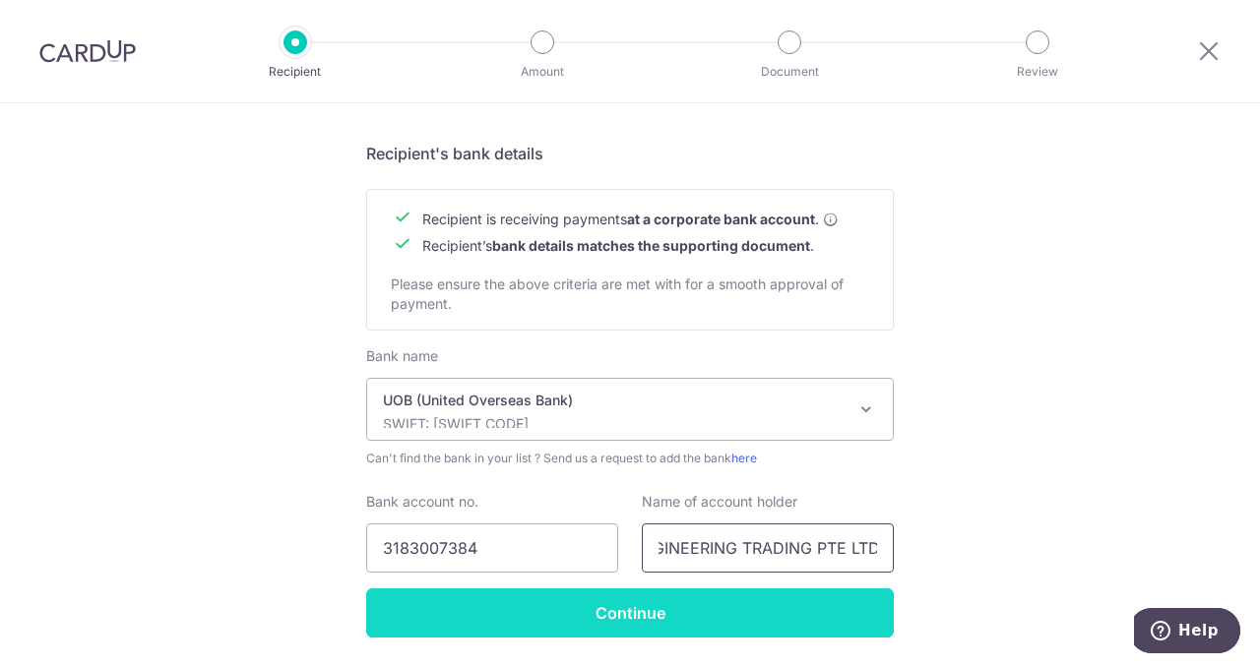
type input "TAI HEE ENGINEERING TRADING PTE LTD"
click at [794, 607] on input "Continue" at bounding box center [630, 613] width 528 height 49
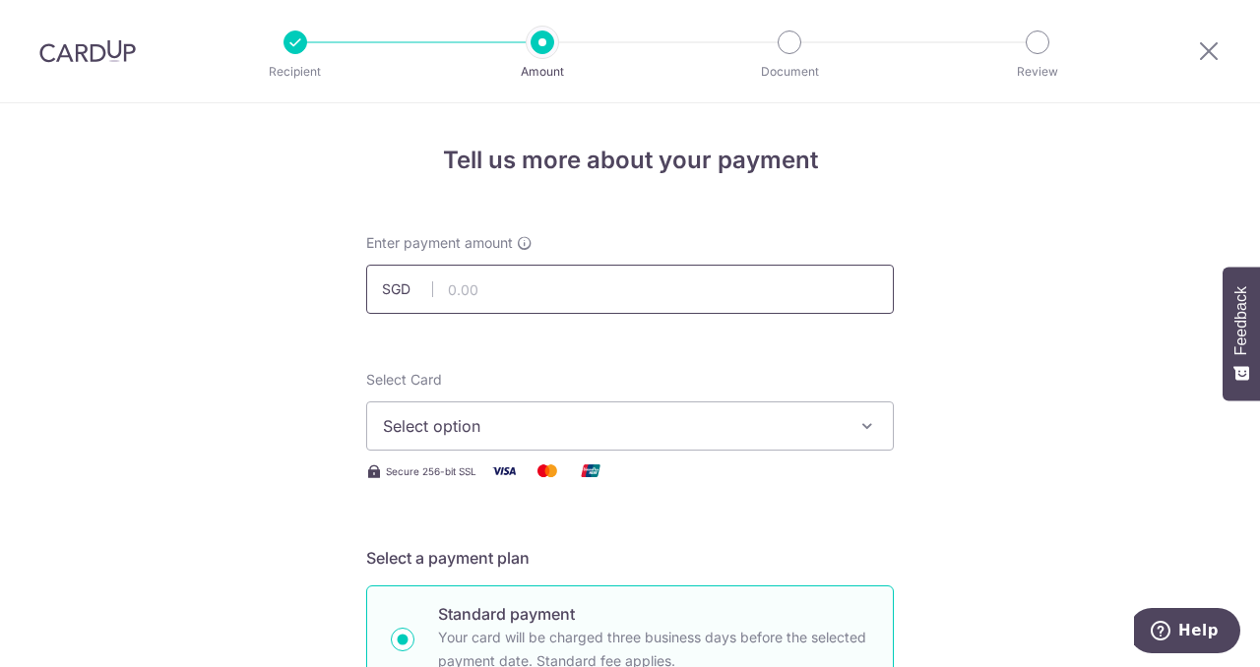
click at [577, 300] on input "text" at bounding box center [630, 289] width 528 height 49
type input "2,016.50"
click at [691, 430] on span "Select option" at bounding box center [612, 426] width 459 height 24
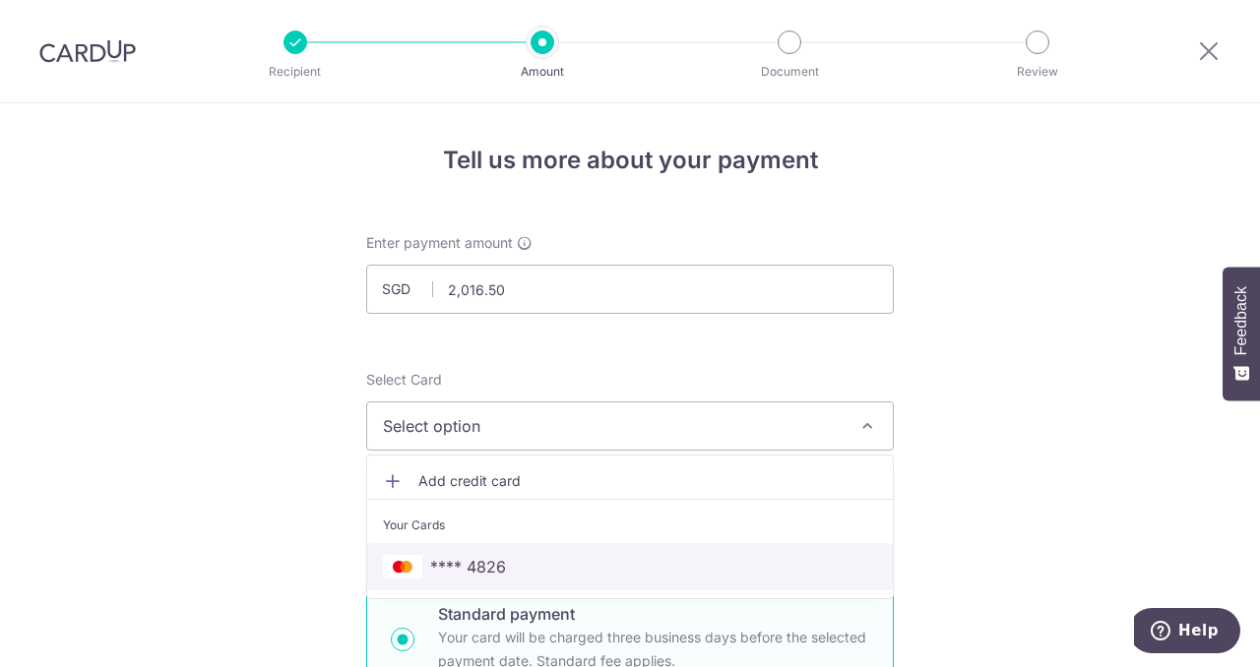
click at [607, 574] on span "**** 4826" at bounding box center [630, 567] width 494 height 24
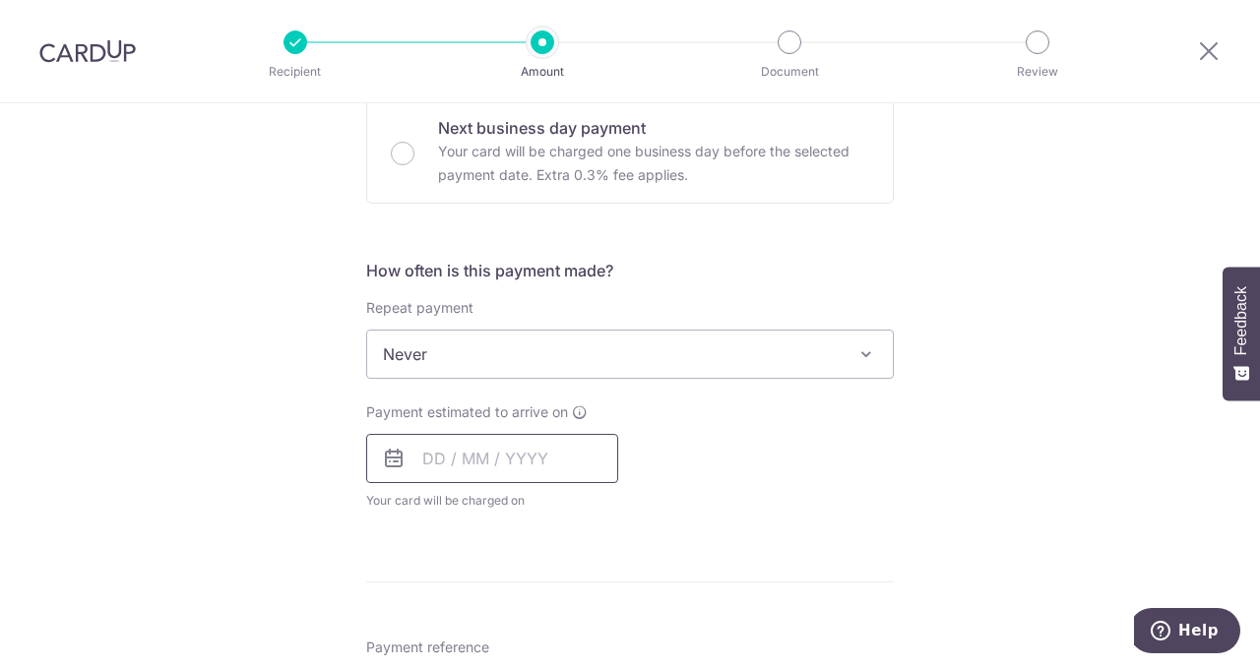
scroll to position [615, 0]
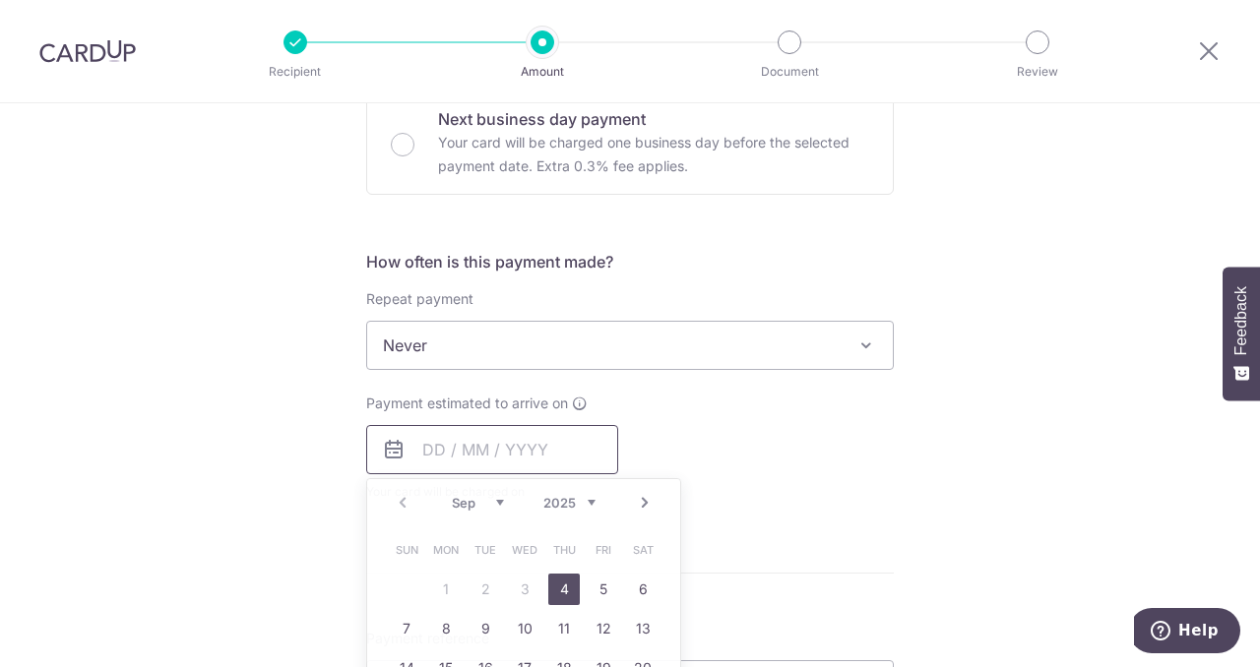
click at [445, 462] on input "text" at bounding box center [492, 449] width 252 height 49
click at [561, 582] on link "4" at bounding box center [564, 590] width 32 height 32
type input "[DATE]"
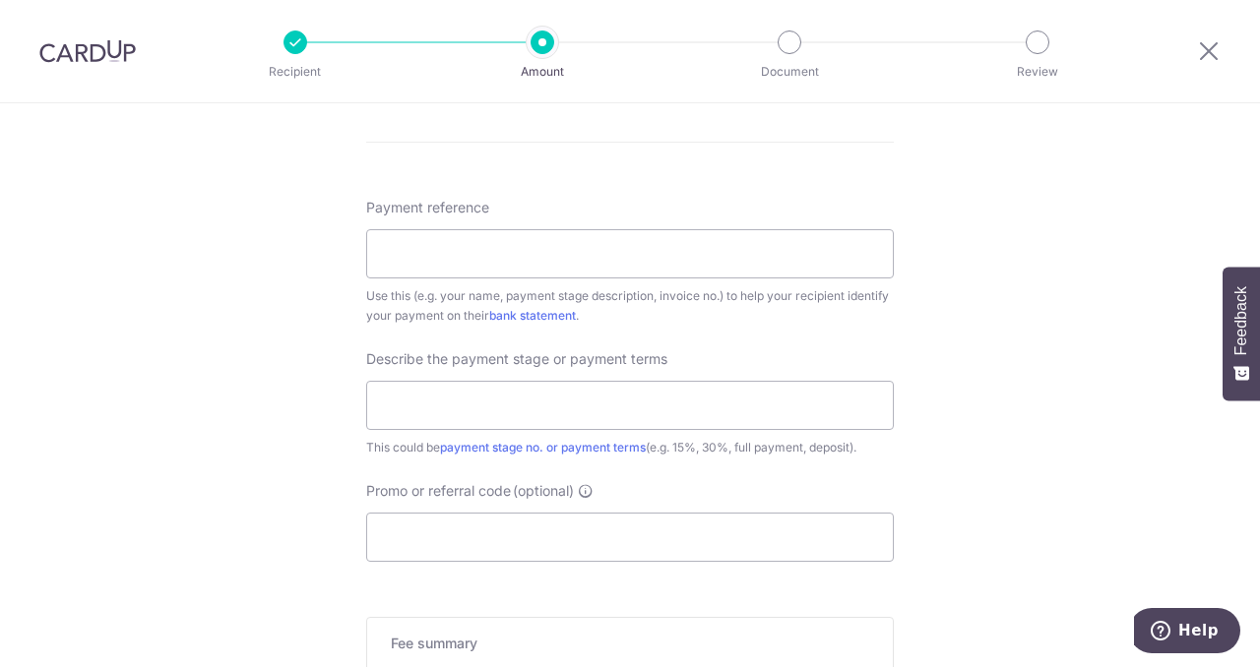
scroll to position [1130, 0]
click at [456, 245] on input "Payment reference" at bounding box center [630, 250] width 528 height 49
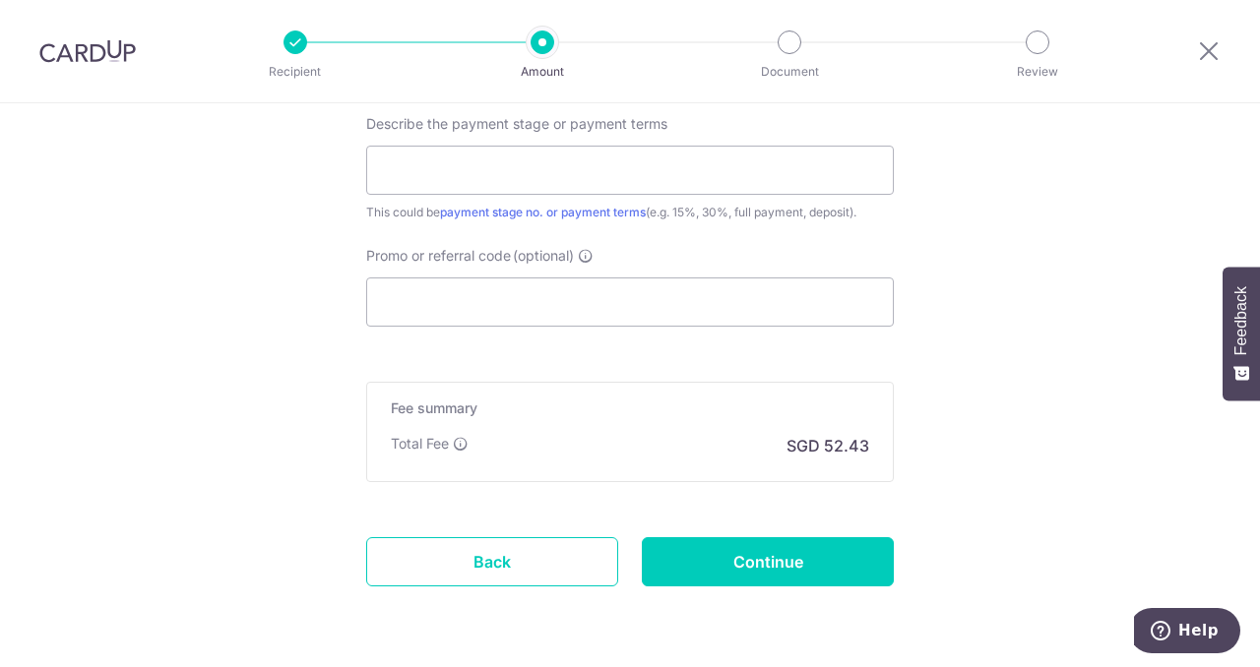
scroll to position [1363, 0]
type input "THE-Q-M00936"
click at [551, 303] on input "Promo or referral code (optional)" at bounding box center [630, 301] width 528 height 49
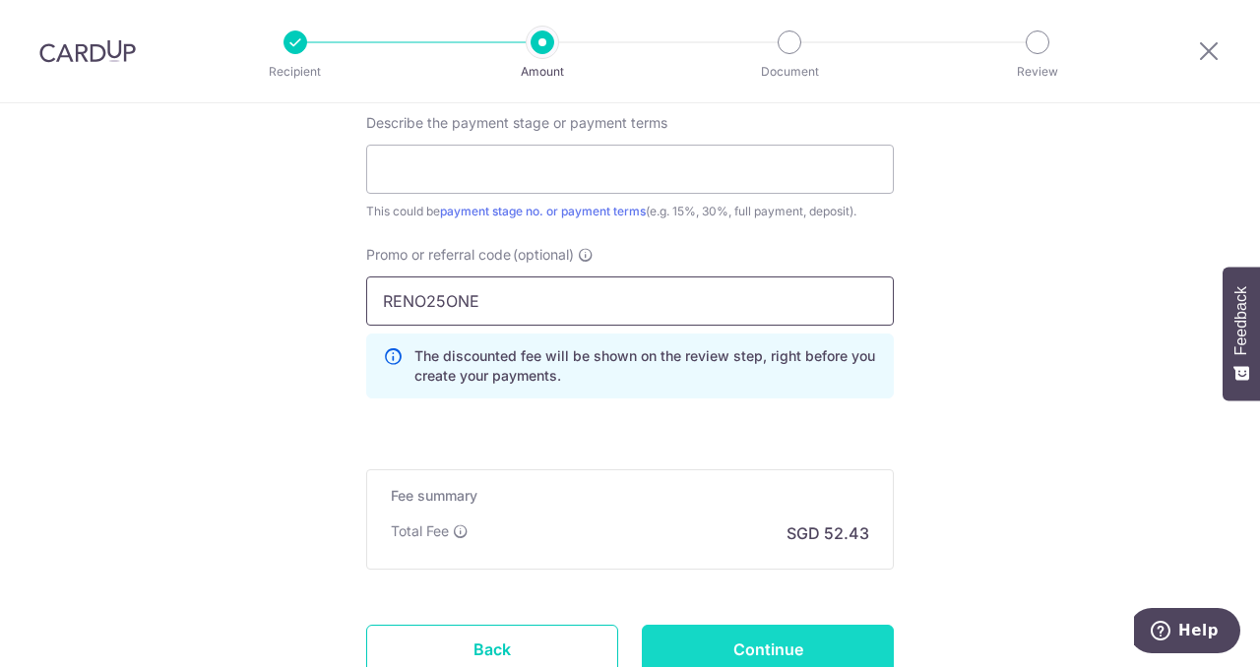
type input "RENO25ONE"
click at [831, 648] on input "Continue" at bounding box center [768, 649] width 252 height 49
type input "Create Schedule"
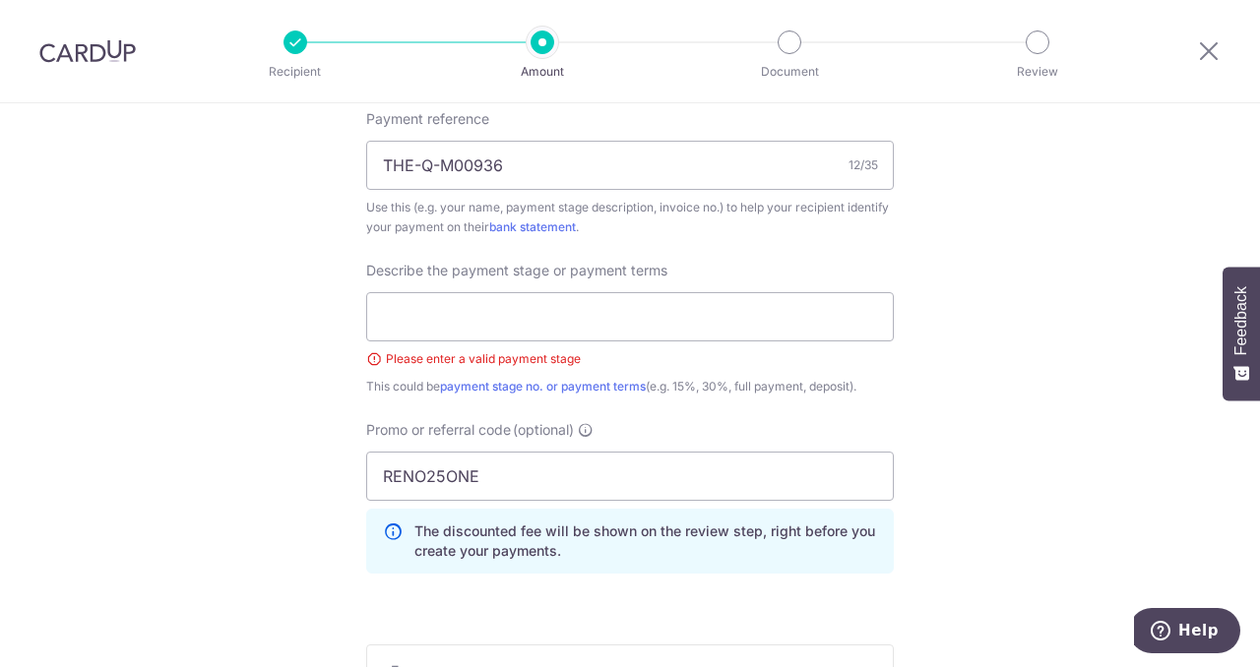
scroll to position [1214, 0]
click at [665, 320] on input "text" at bounding box center [630, 318] width 528 height 49
type input "COMPLETE"
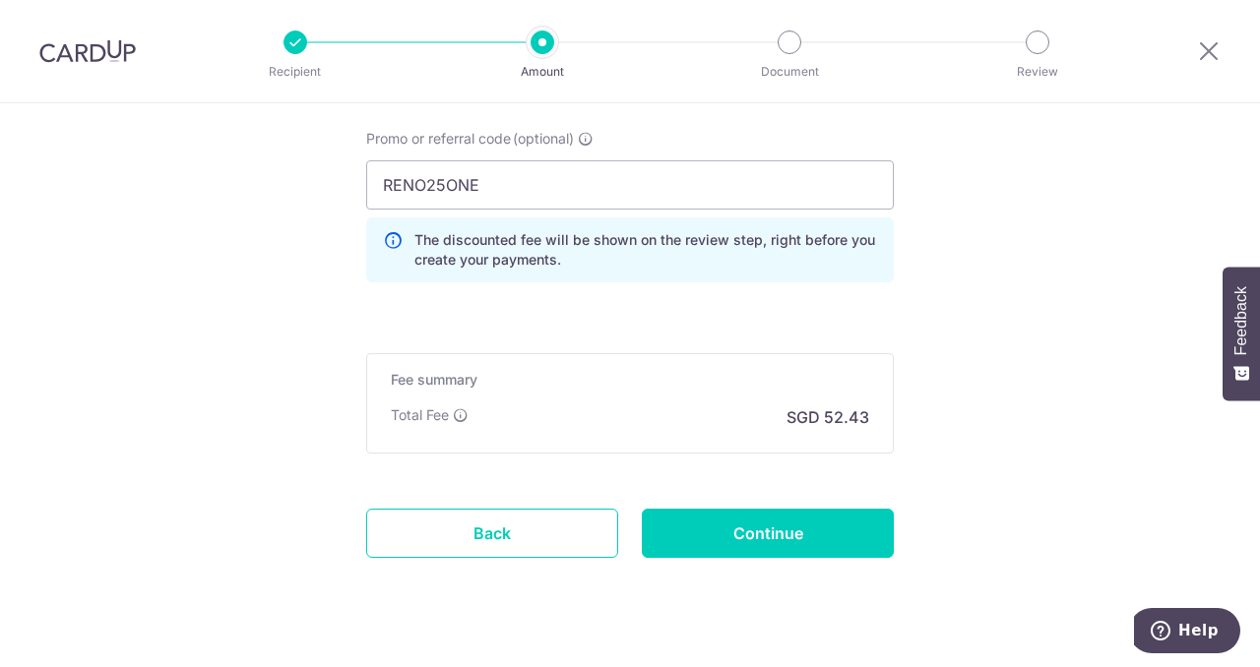
scroll to position [1514, 0]
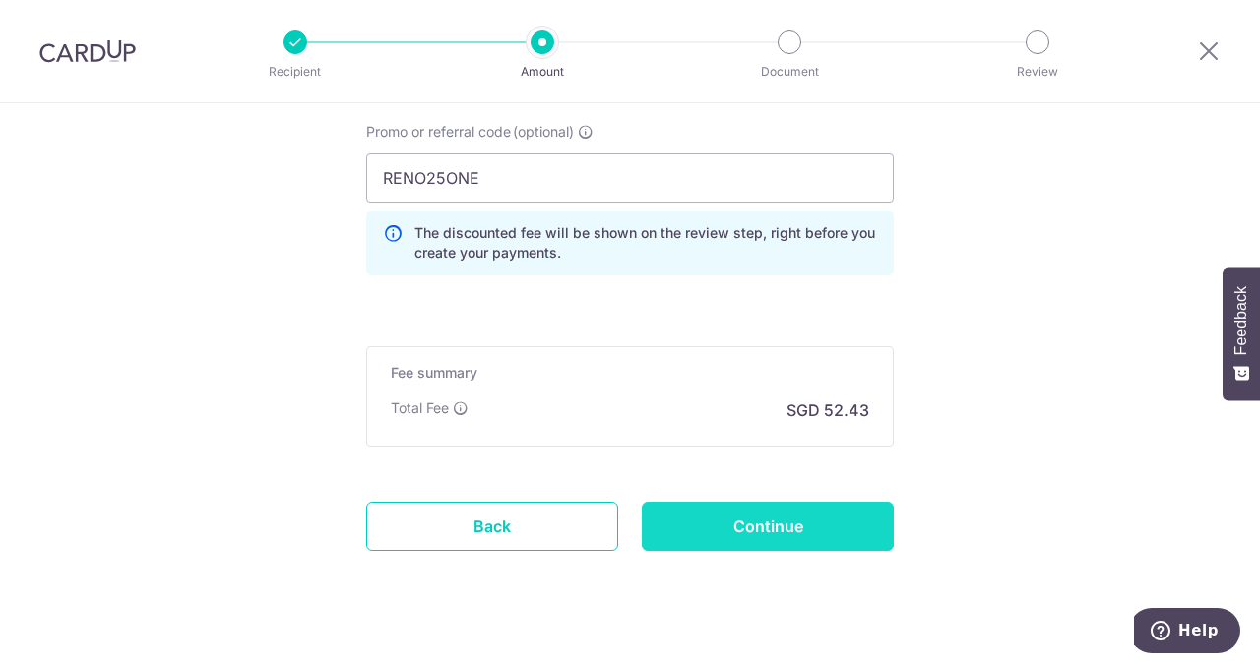
click at [863, 518] on input "Continue" at bounding box center [768, 526] width 252 height 49
type input "Create Schedule"
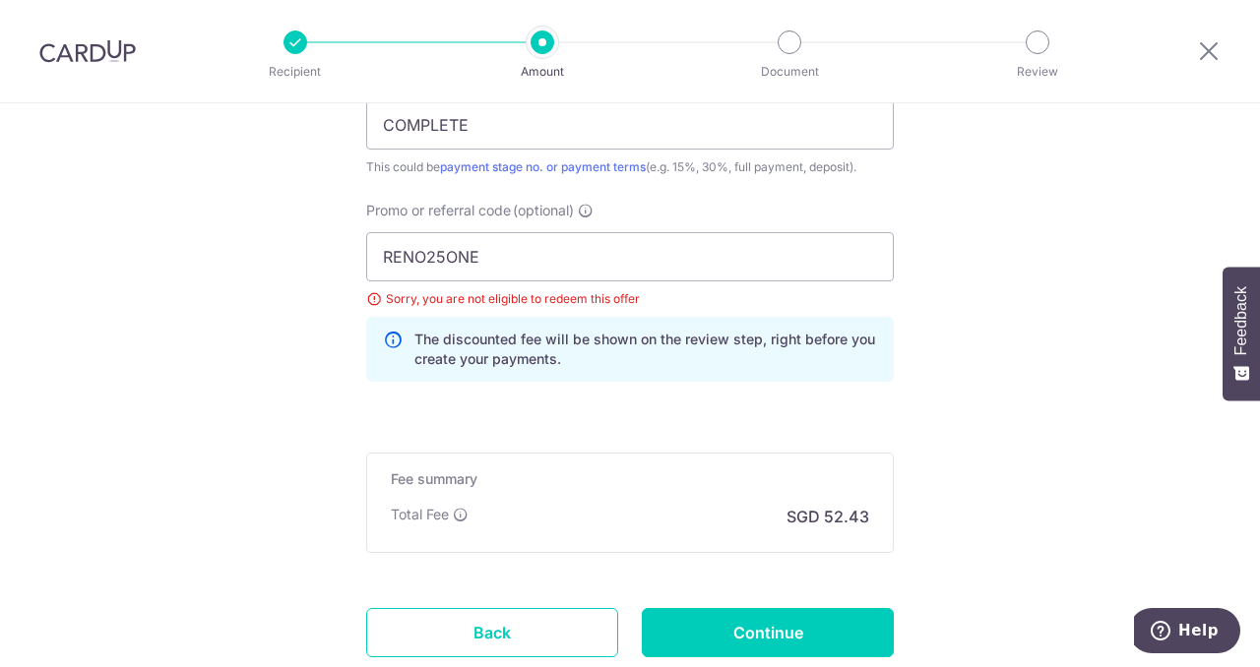
scroll to position [1392, 0]
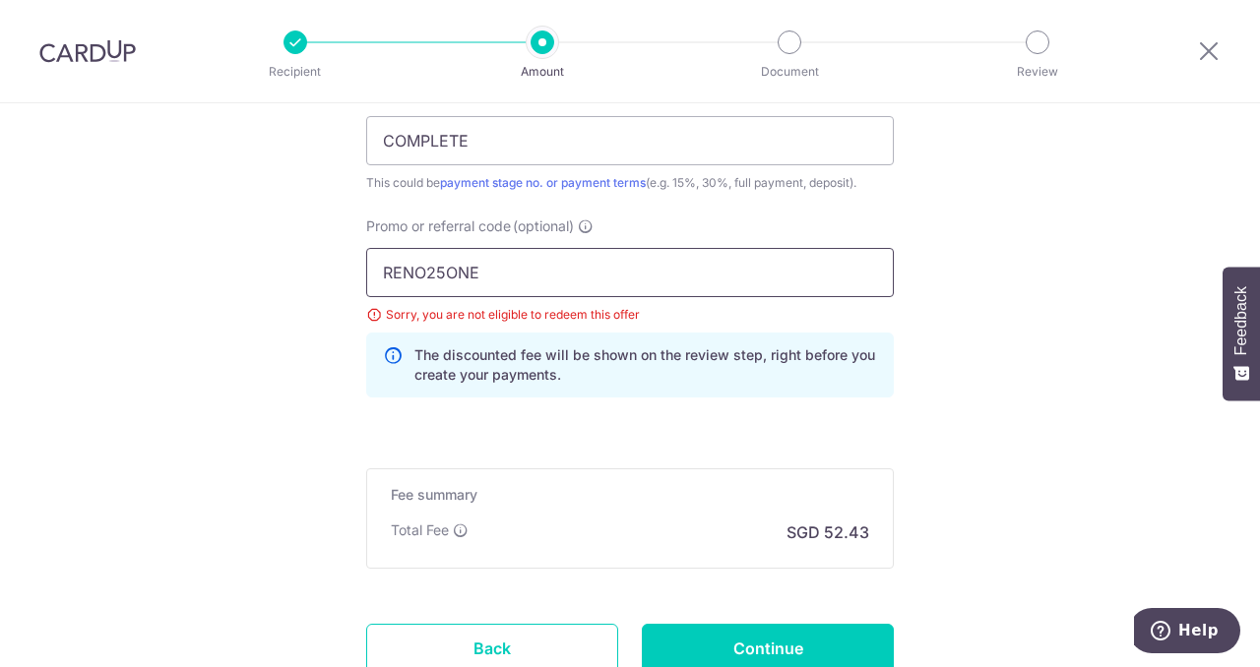
drag, startPoint x: 520, startPoint y: 268, endPoint x: 244, endPoint y: 246, distance: 276.5
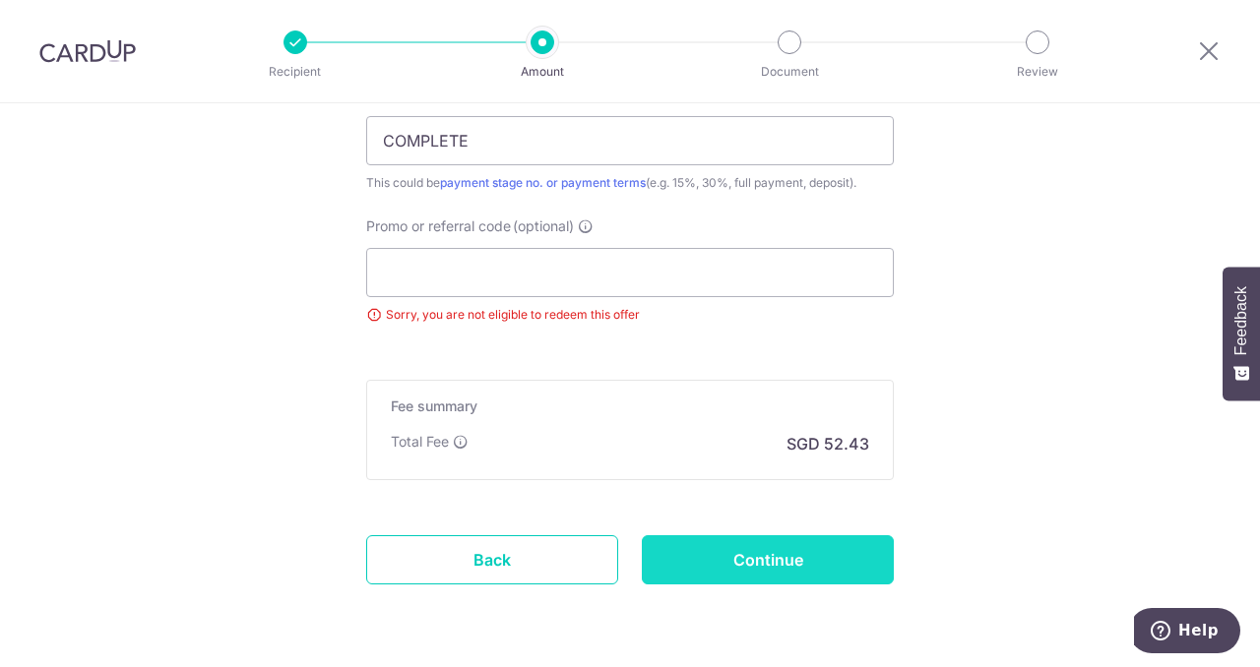
click at [745, 543] on input "Continue" at bounding box center [768, 560] width 252 height 49
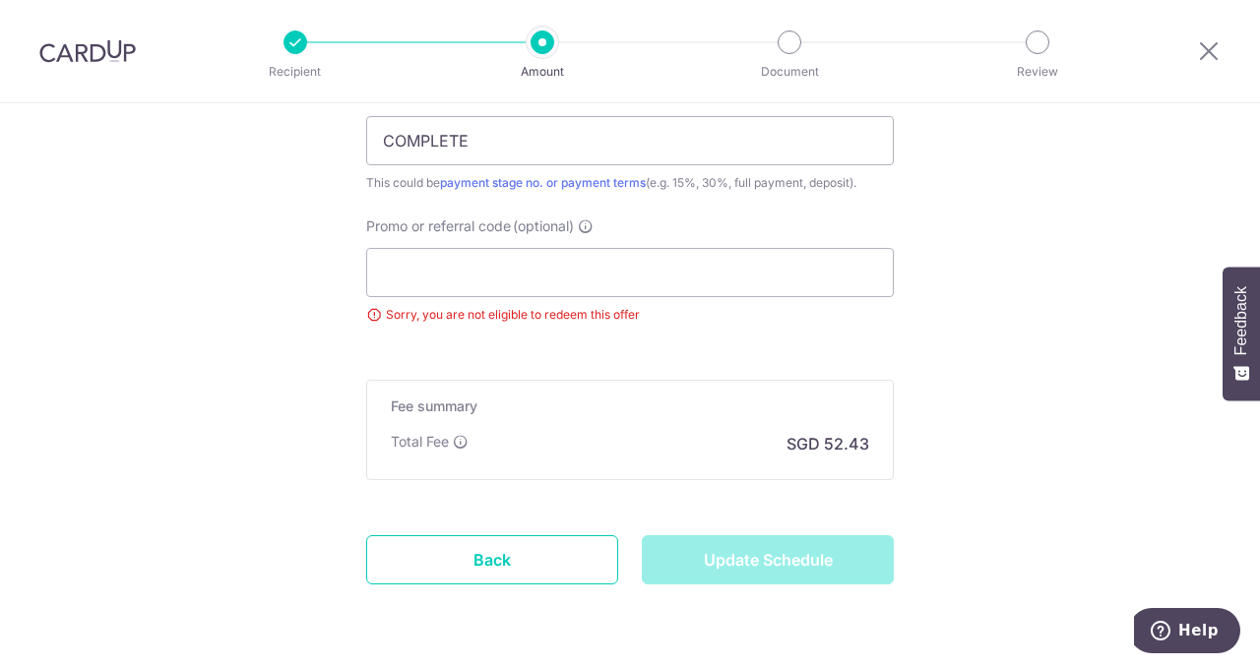
type input "Update Schedule"
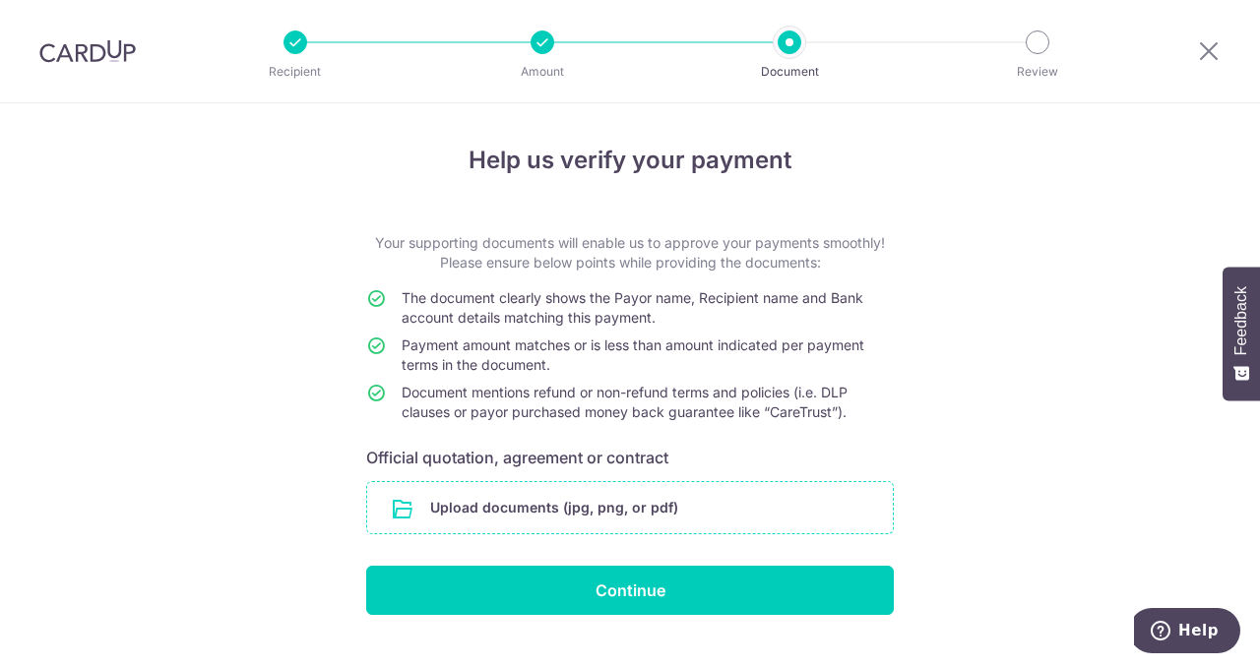
click at [693, 507] on input "file" at bounding box center [630, 507] width 526 height 51
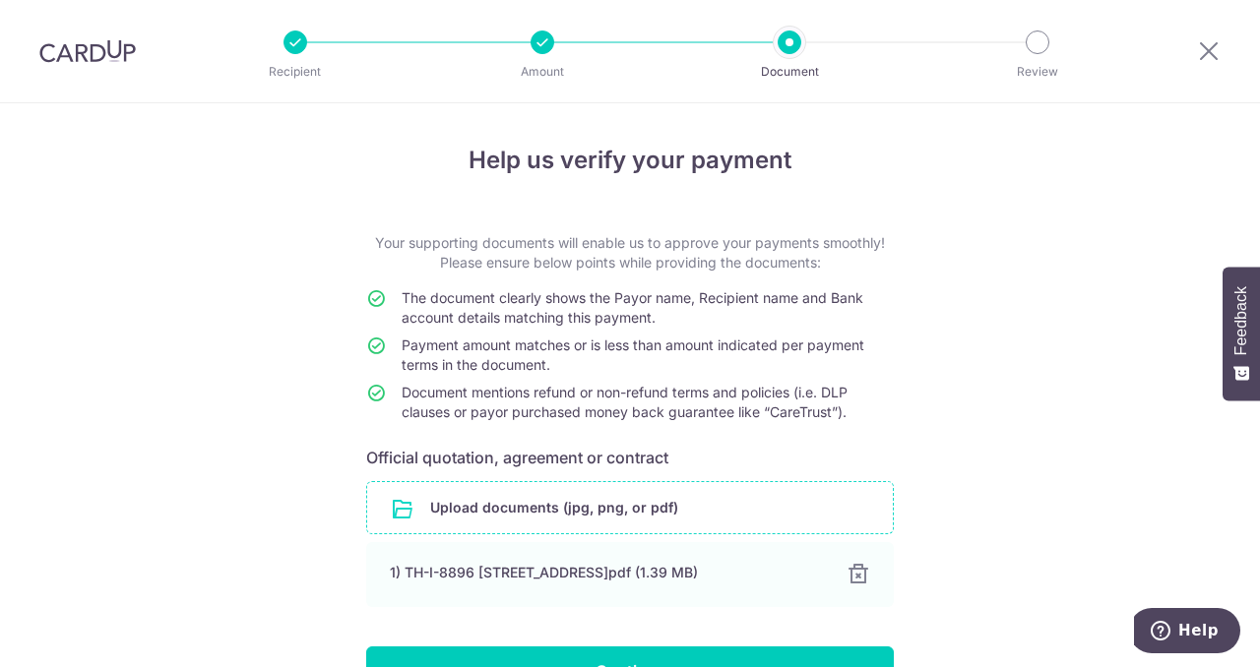
scroll to position [119, 0]
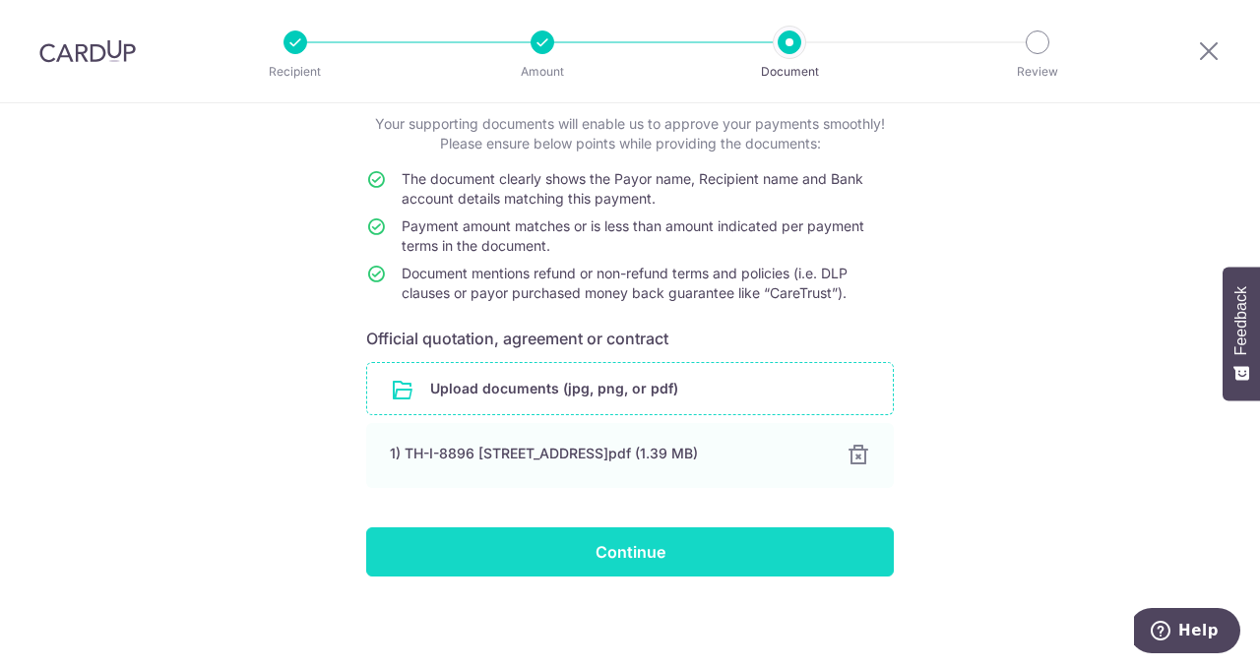
click at [707, 566] on input "Continue" at bounding box center [630, 552] width 528 height 49
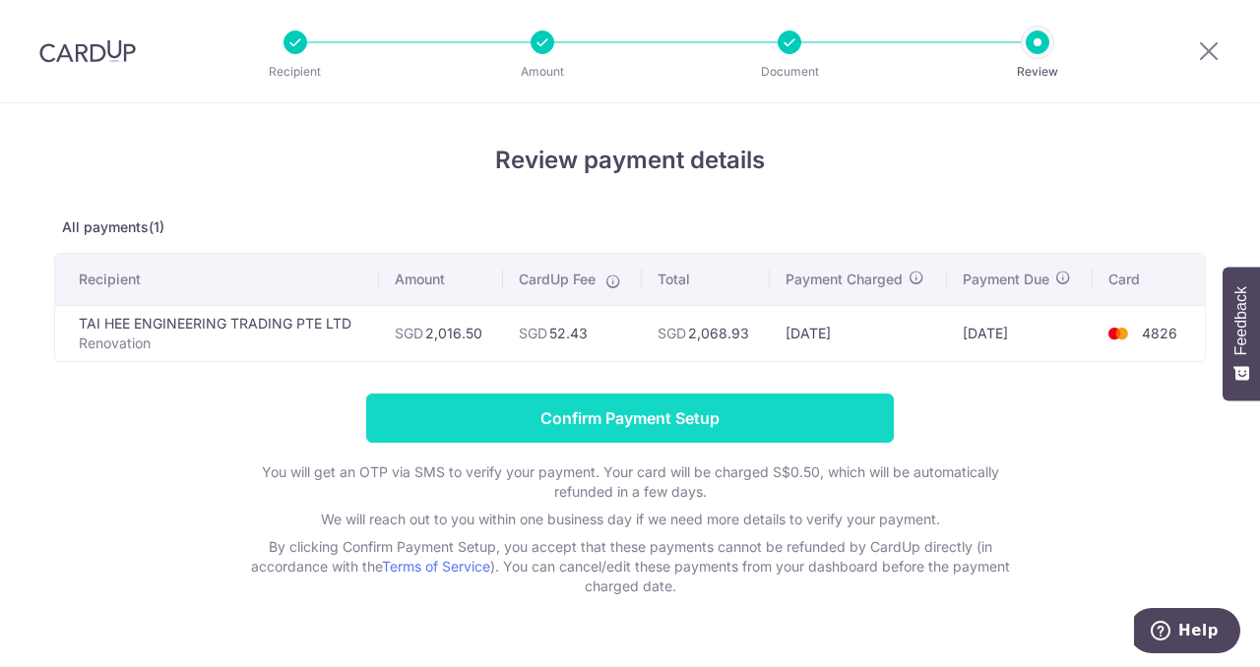
click at [703, 425] on input "Confirm Payment Setup" at bounding box center [630, 418] width 528 height 49
